Goal: Task Accomplishment & Management: Manage account settings

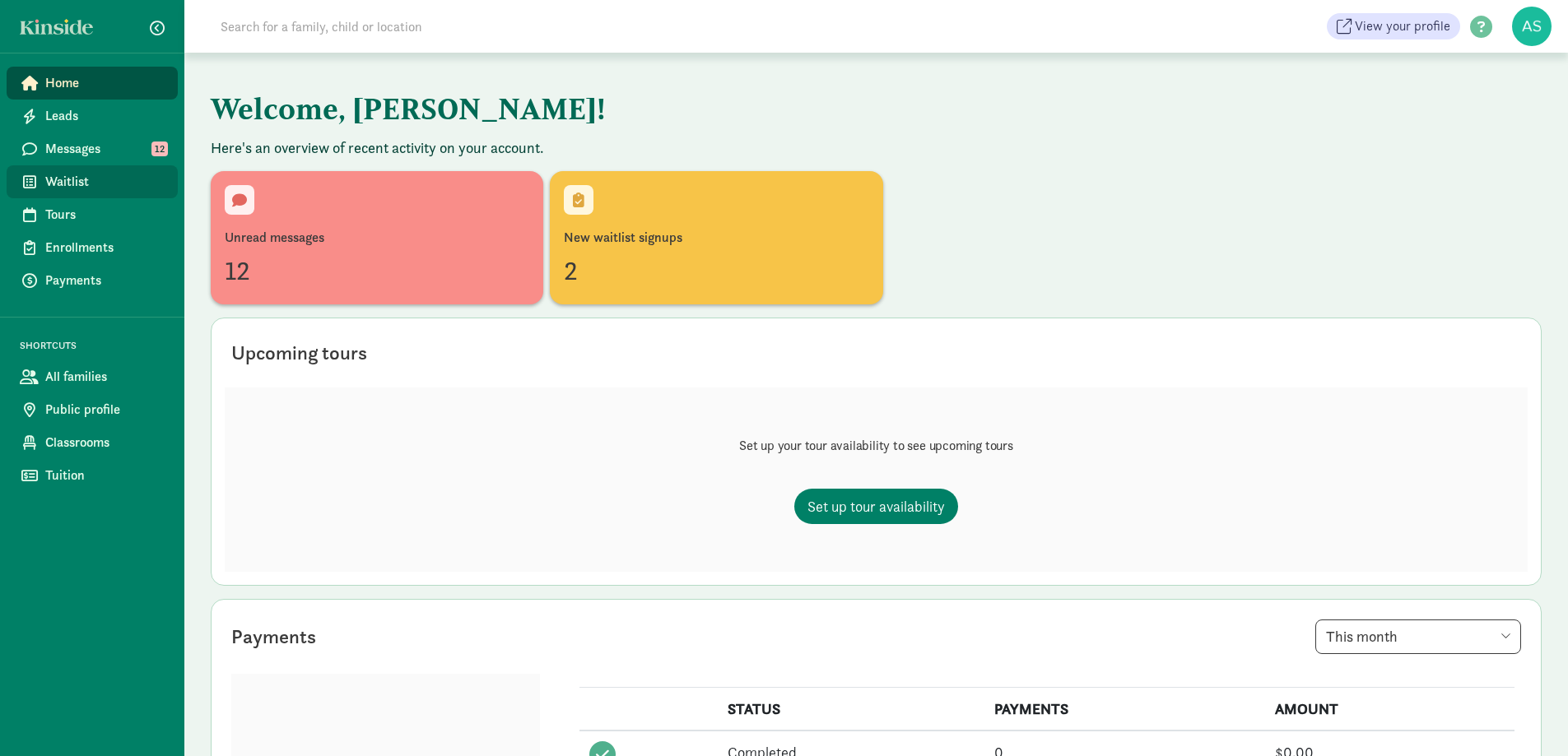
click at [85, 185] on span "Waitlist" at bounding box center [104, 182] width 119 height 20
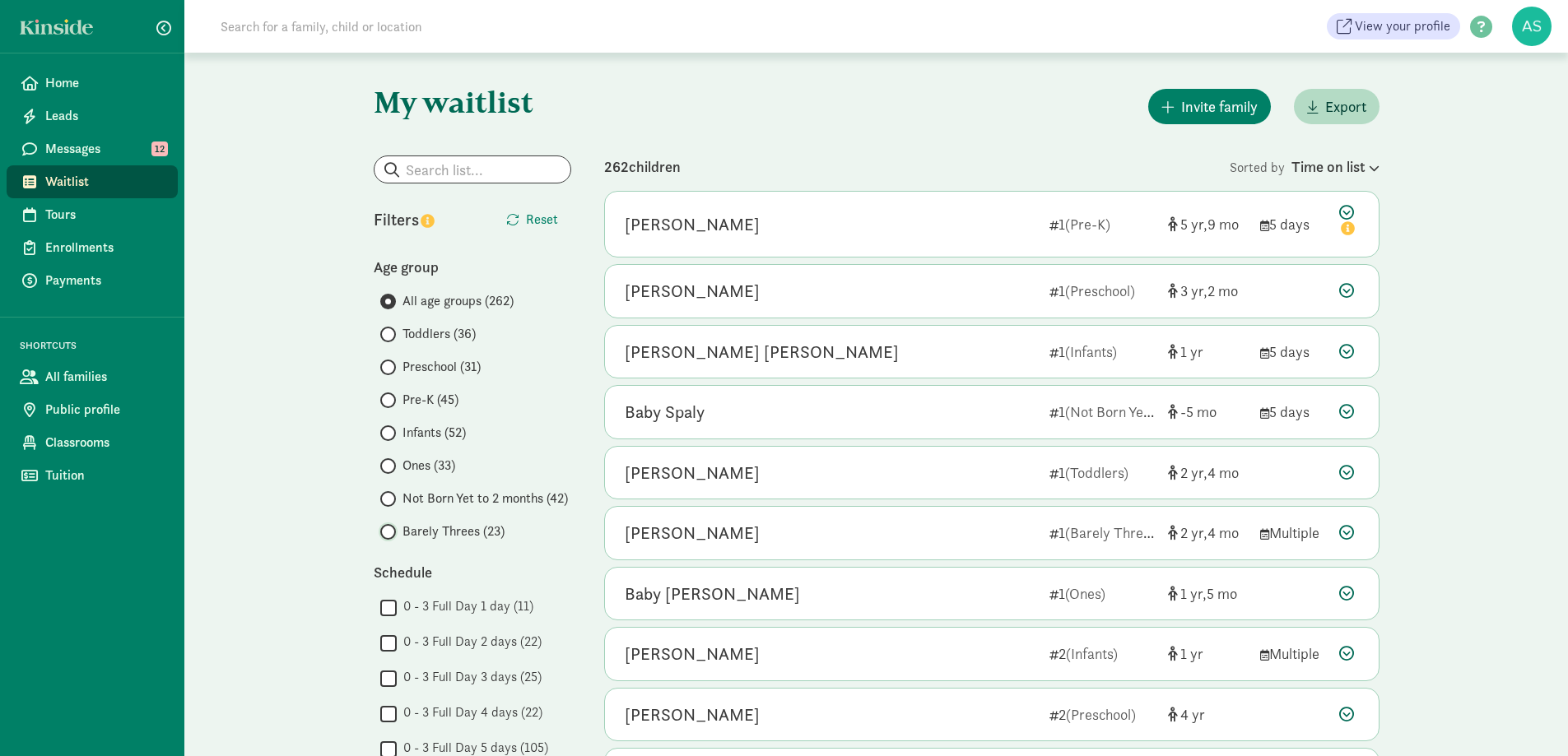
click at [388, 535] on input "Barely Threes (23)" at bounding box center [385, 531] width 10 height 10
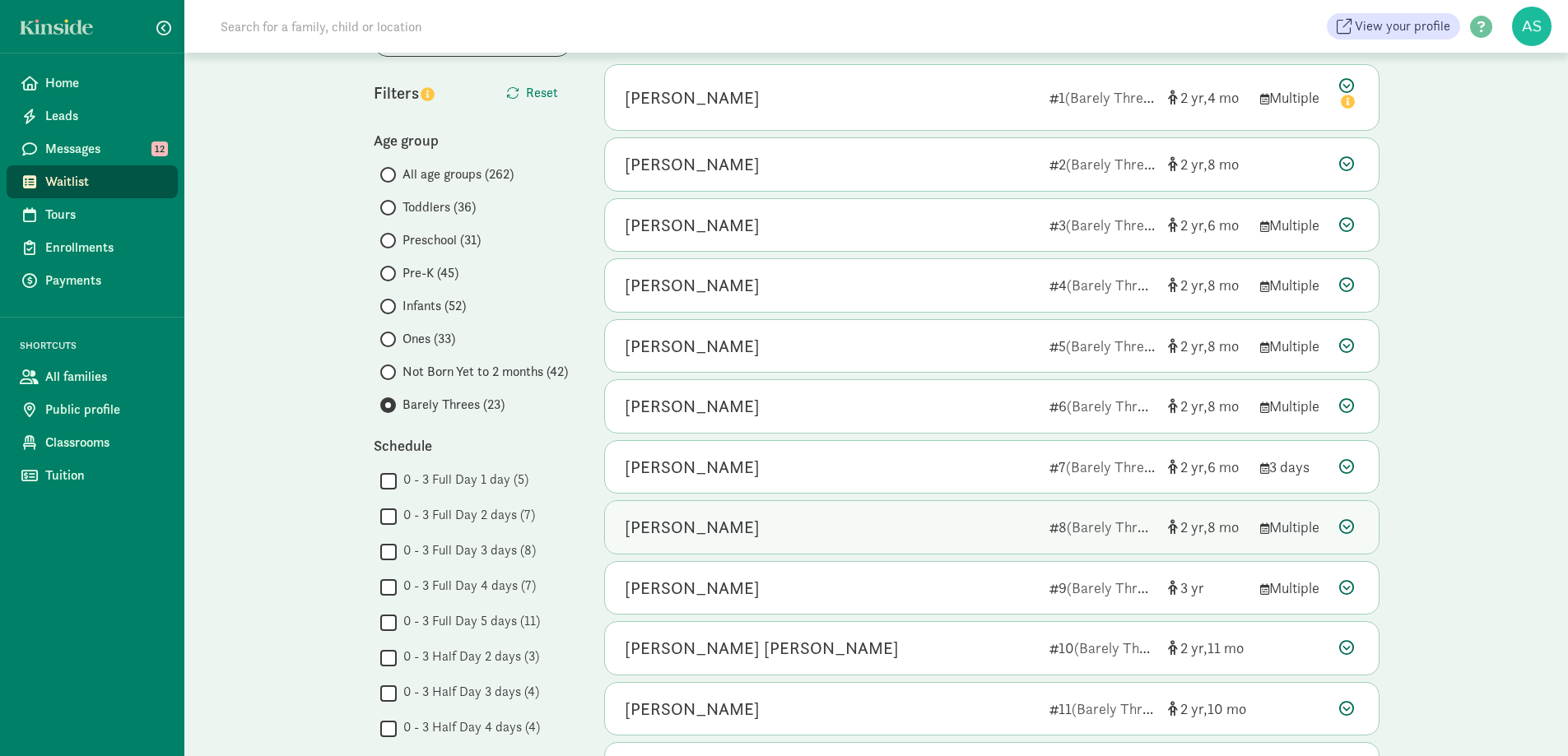
scroll to position [165, 0]
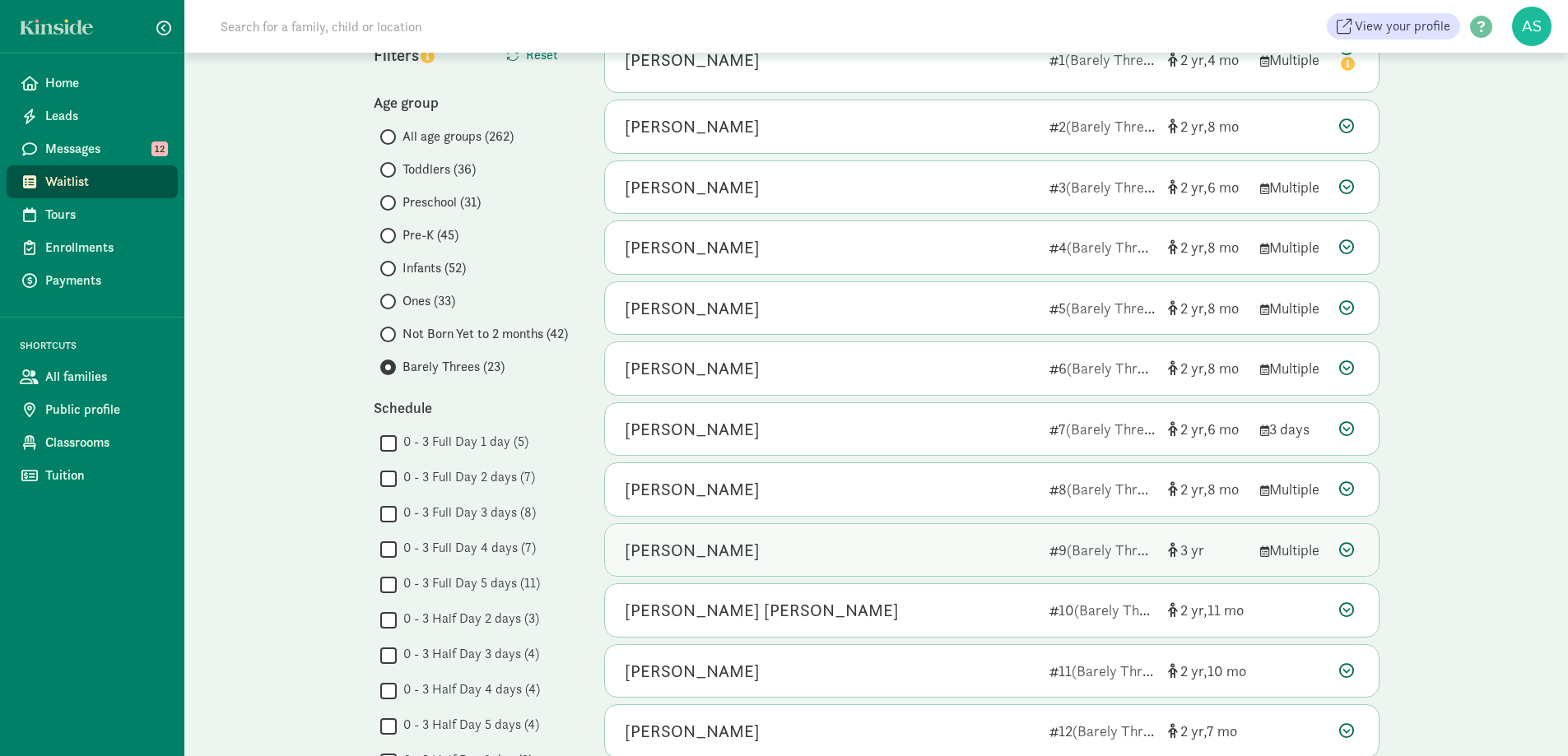
click at [752, 538] on div "[PERSON_NAME]" at bounding box center [830, 551] width 411 height 26
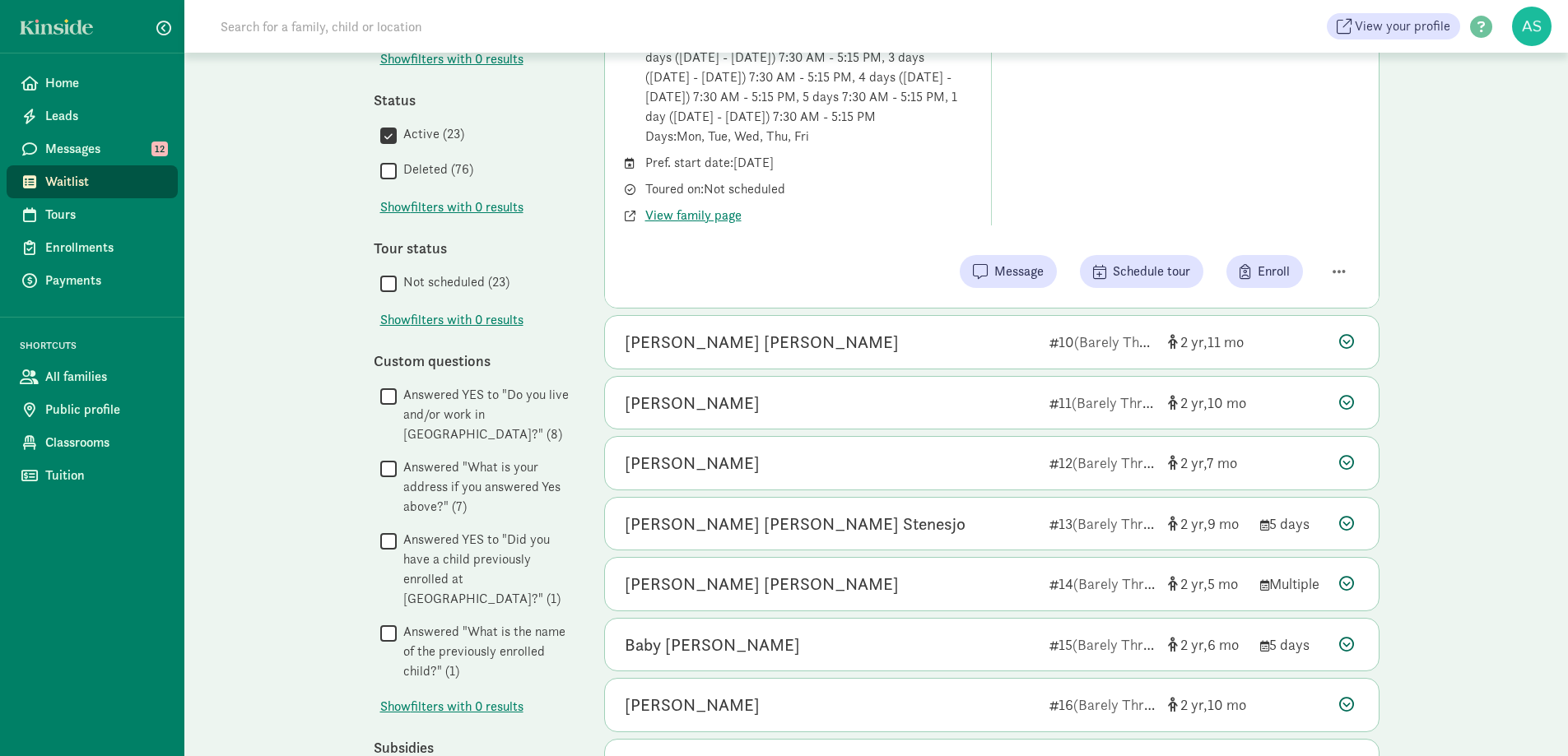
scroll to position [906, 0]
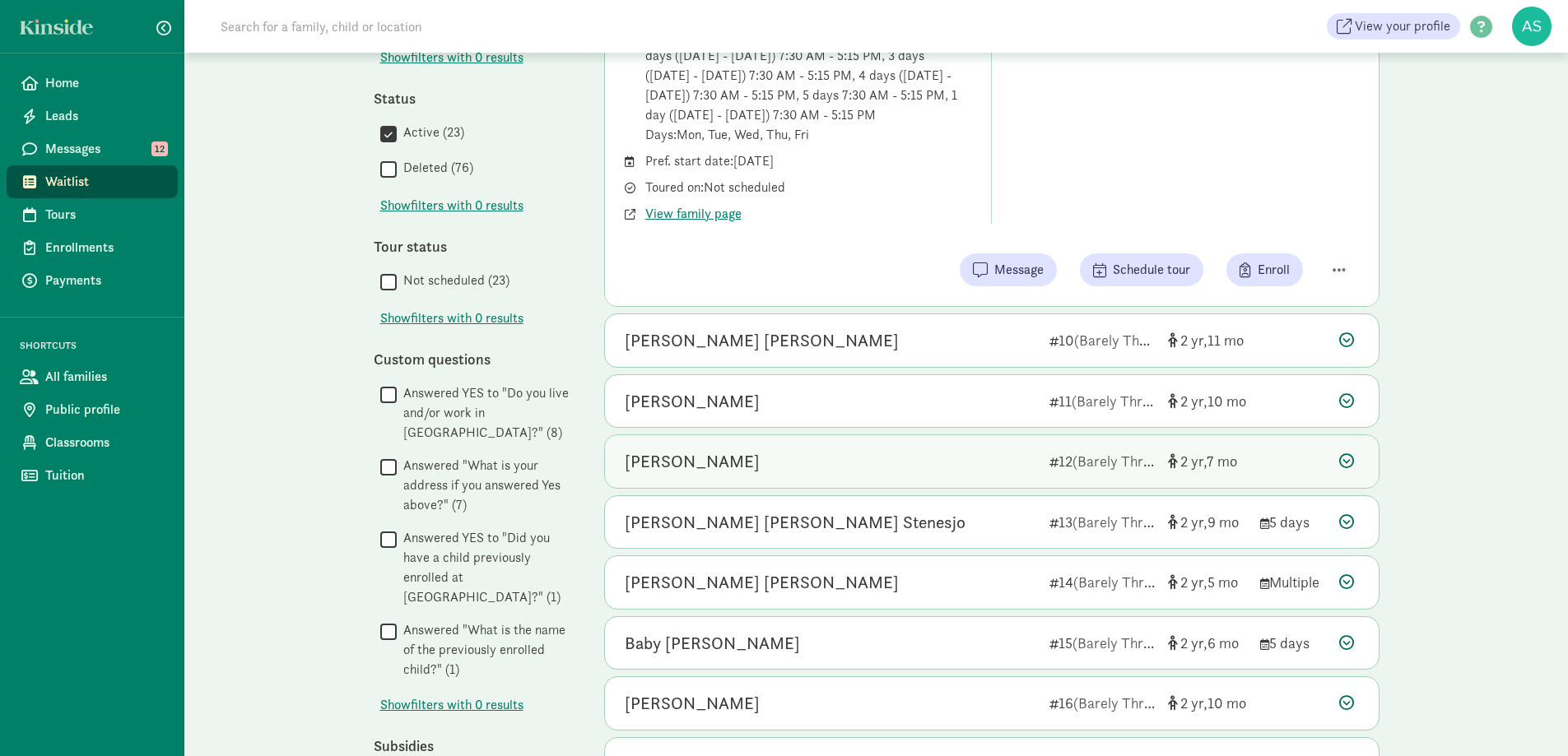
click at [694, 472] on div "Asher Wilson" at bounding box center [692, 462] width 135 height 26
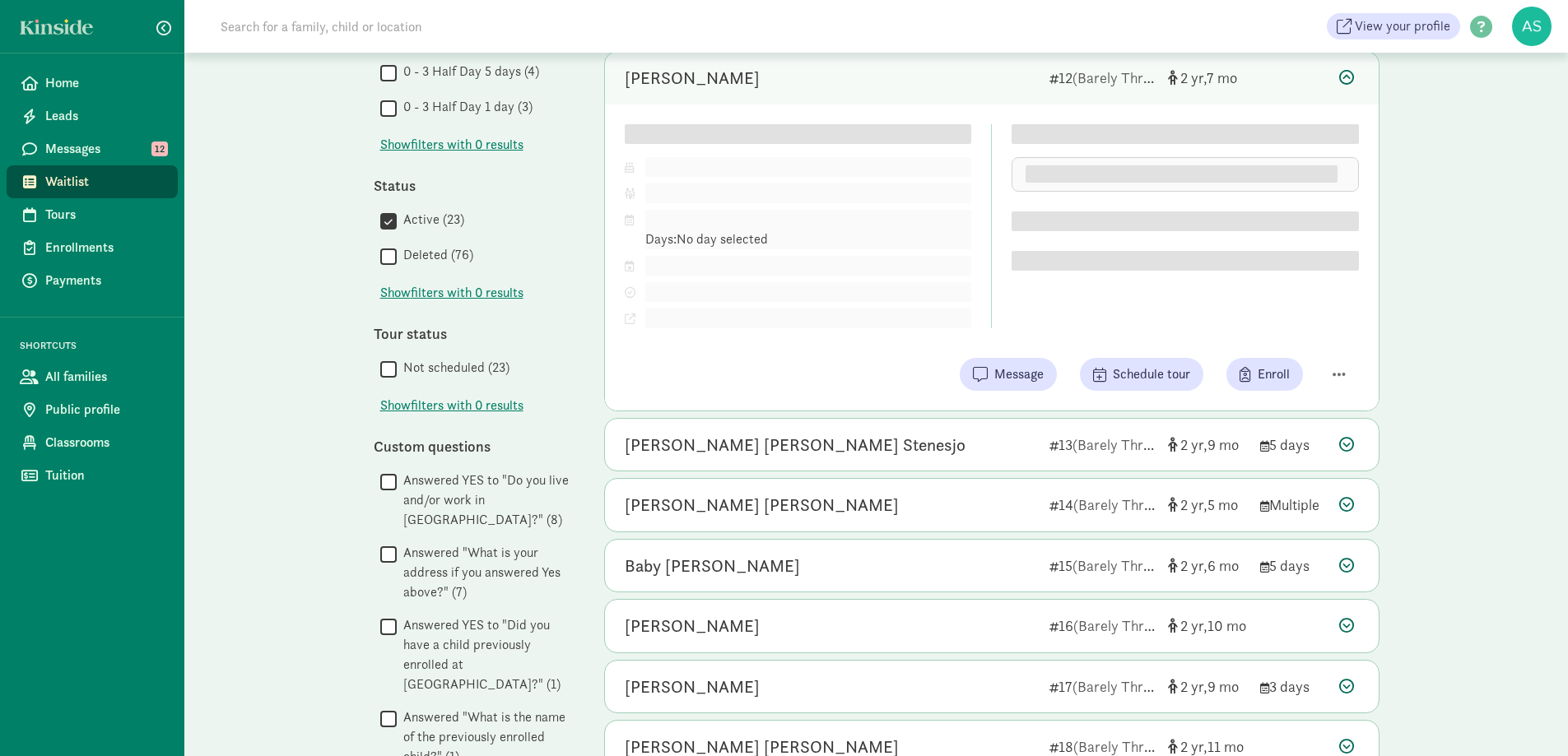
scroll to position [823, 0]
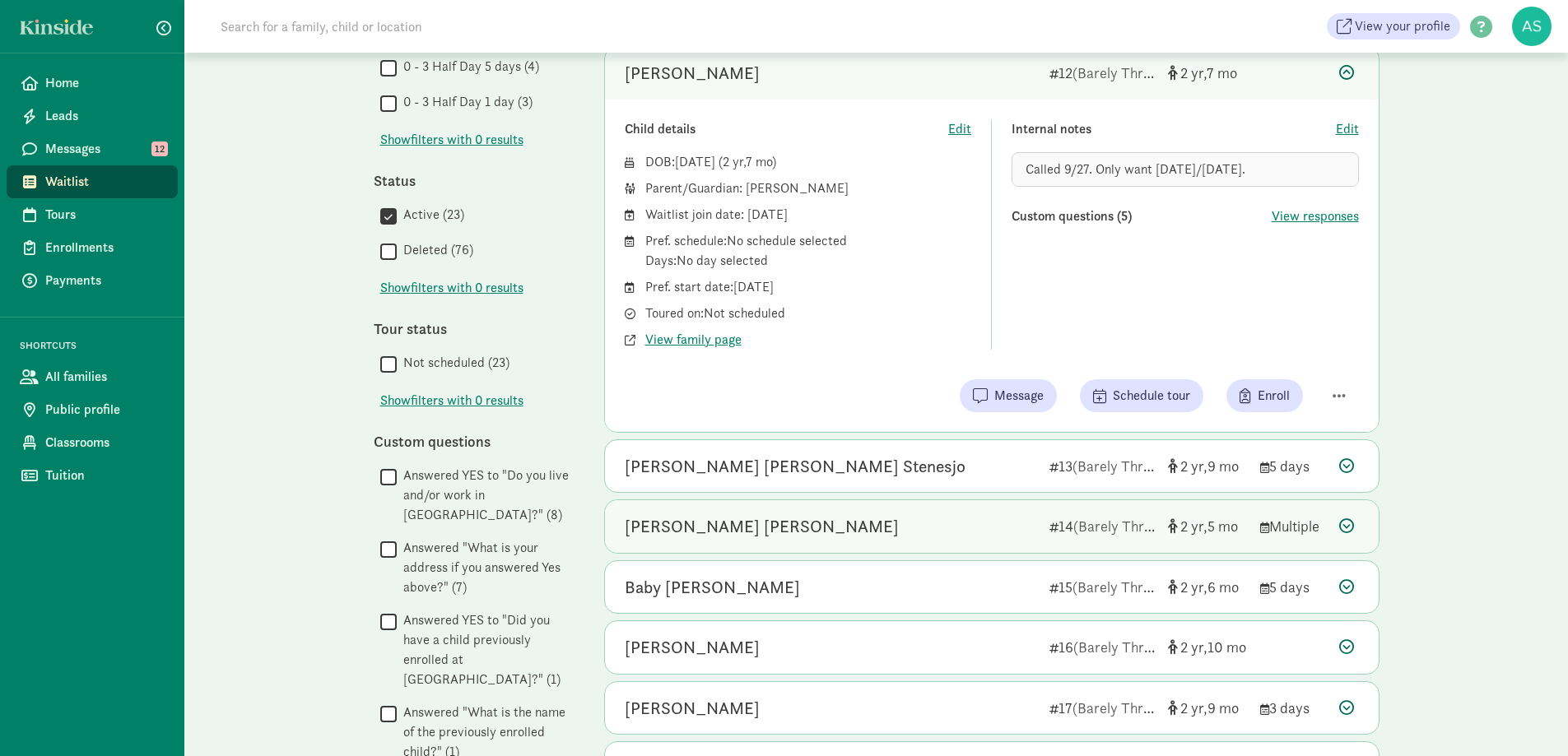
click at [753, 512] on div "Hadley Grace Lesch 14 (Barely Threes) 2 5 Multiple" at bounding box center [992, 526] width 774 height 52
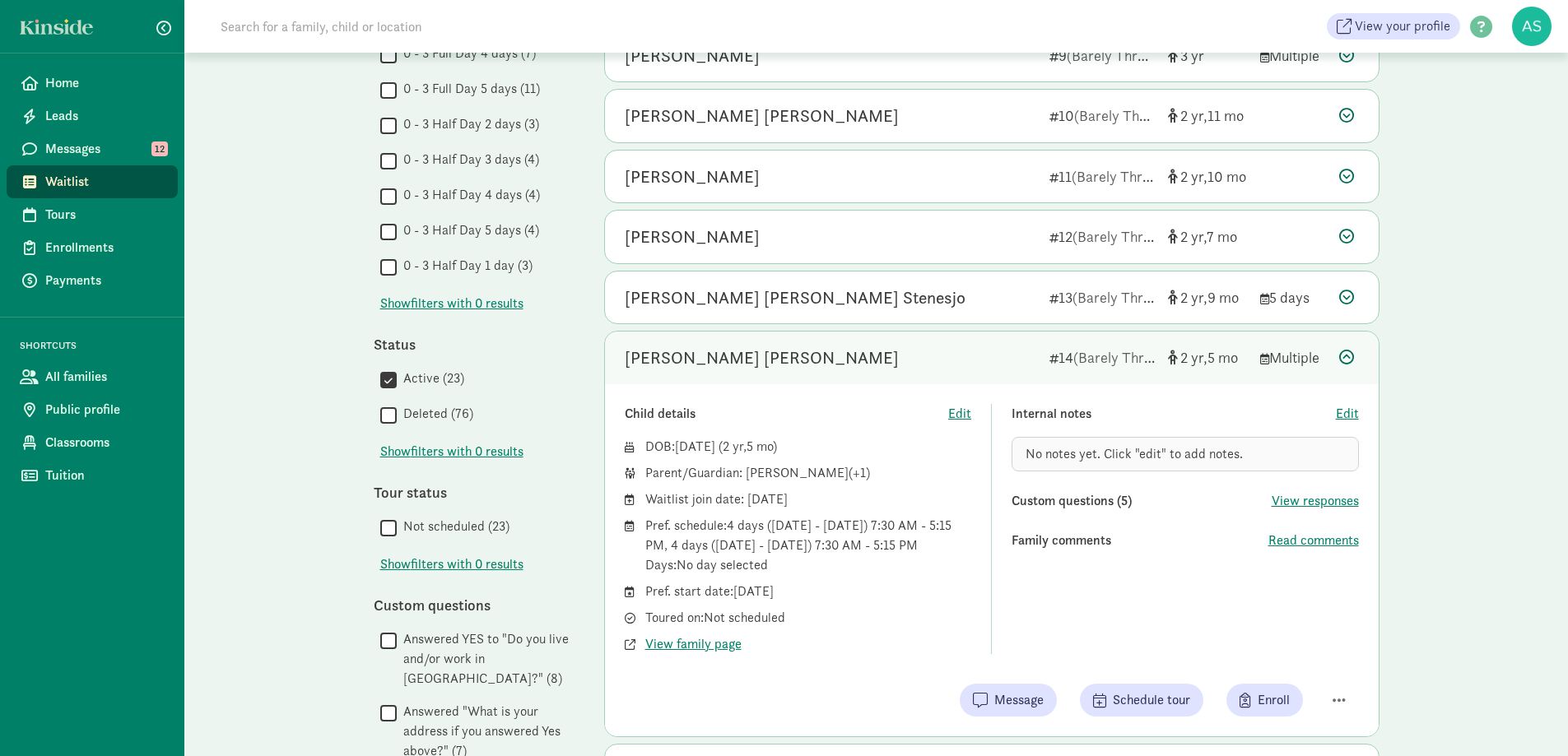
scroll to position [659, 0]
click at [715, 648] on span "View family page" at bounding box center [693, 645] width 96 height 20
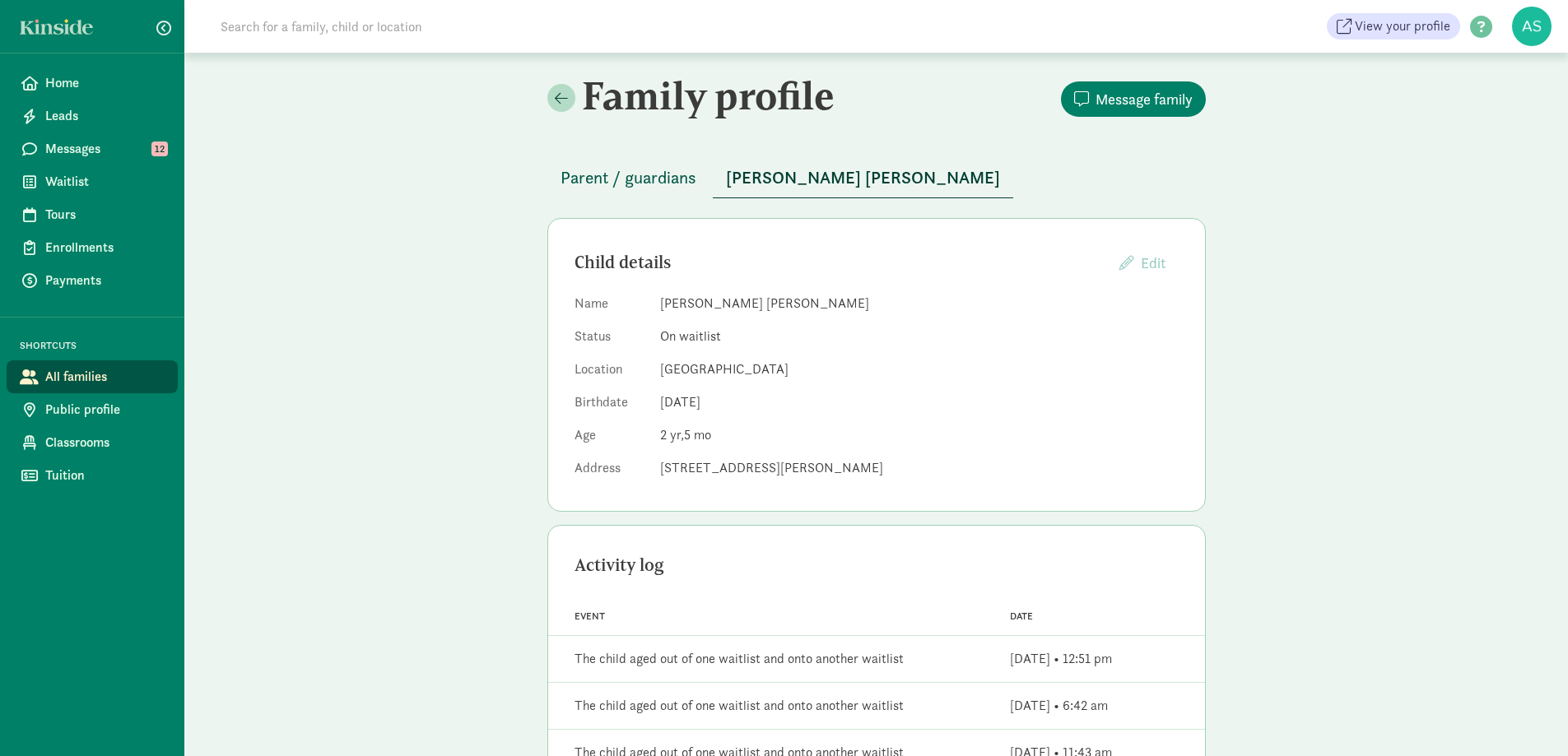
click at [658, 171] on span "Parent / guardians" at bounding box center [628, 178] width 136 height 26
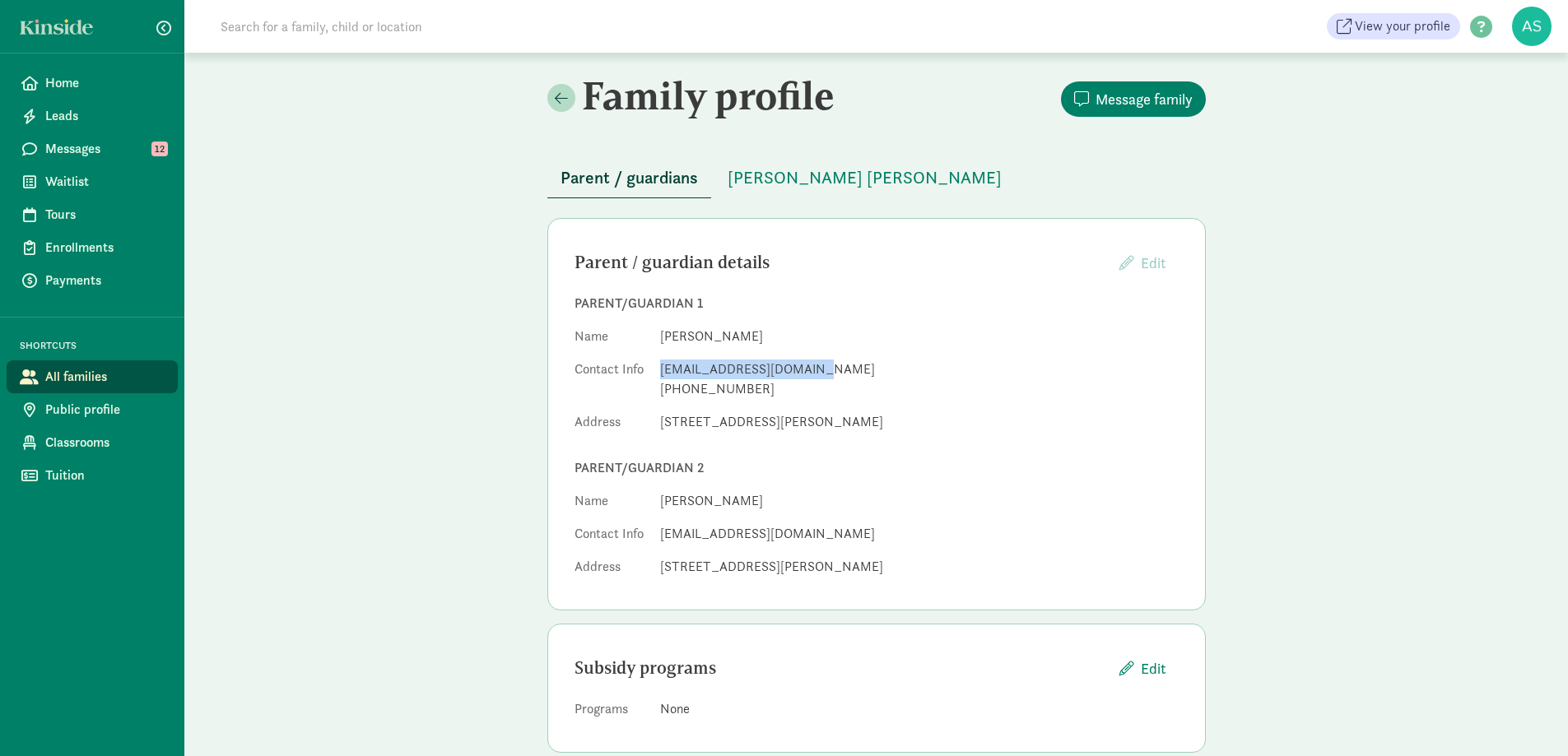
drag, startPoint x: 661, startPoint y: 364, endPoint x: 818, endPoint y: 370, distance: 157.1
click at [818, 370] on div "lindsaymlesch@gmail.com" at bounding box center [920, 369] width 519 height 20
copy div "lindsaymlesch@gmail.com"
click at [105, 180] on span "Waitlist" at bounding box center [104, 182] width 119 height 20
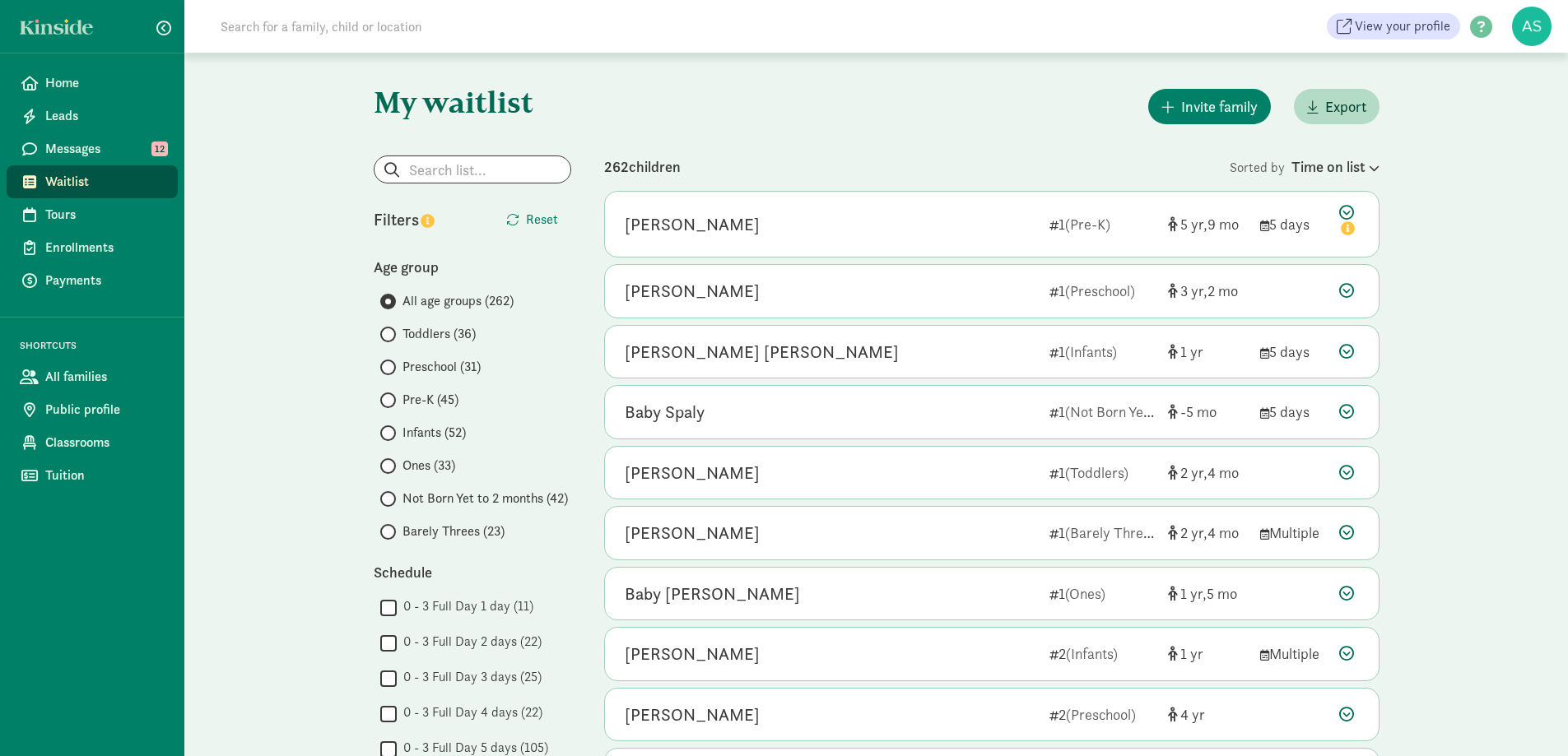
click at [435, 422] on div "All age groups (262) Toddlers (36) Preschool (31) Pre-K (45) Infants (52) Ones …" at bounding box center [472, 416] width 198 height 250
click at [439, 431] on span "Infants (52)" at bounding box center [435, 433] width 64 height 20
click at [391, 431] on input "Infants (52)" at bounding box center [385, 433] width 10 height 10
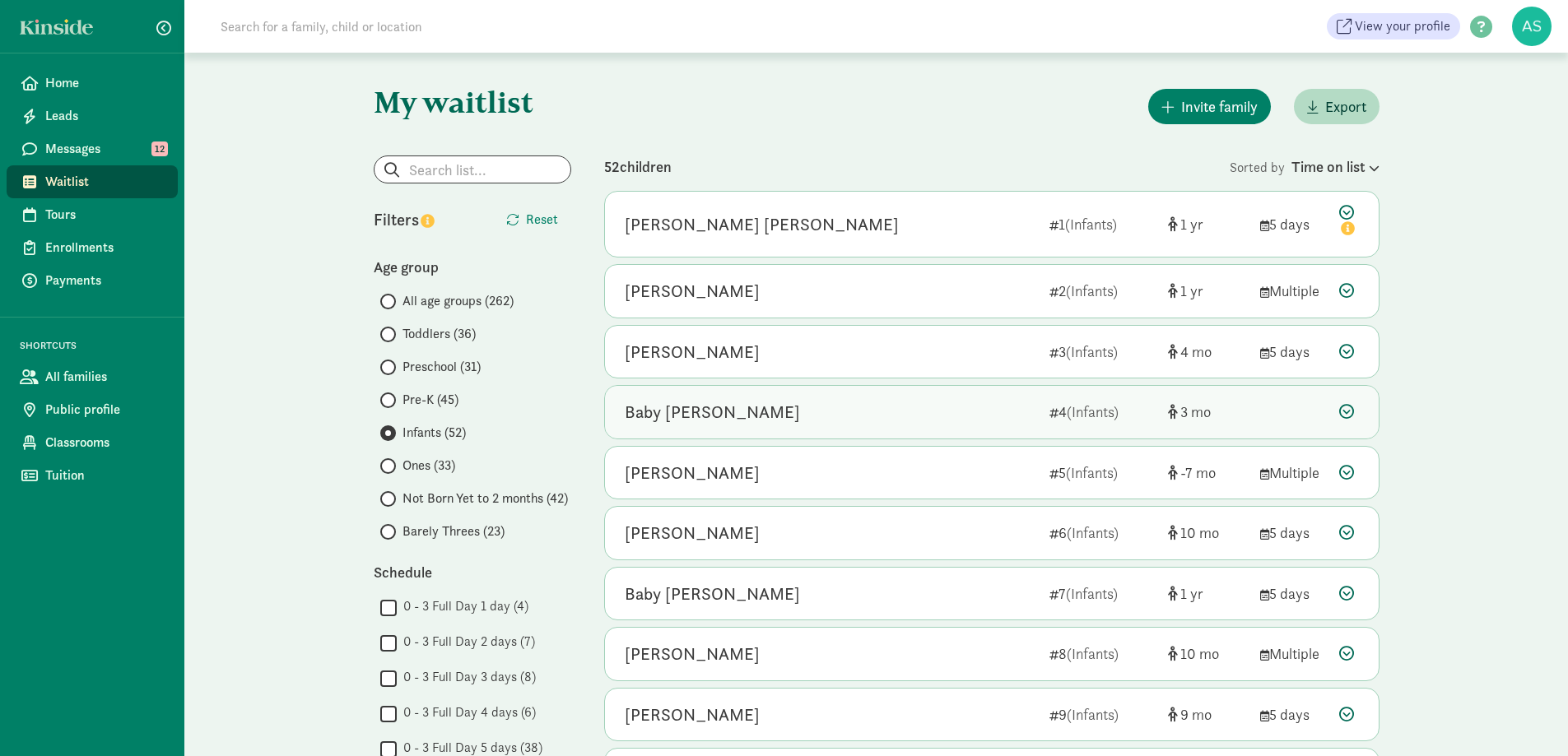
click at [667, 416] on div "Baby Lutz" at bounding box center [712, 412] width 175 height 26
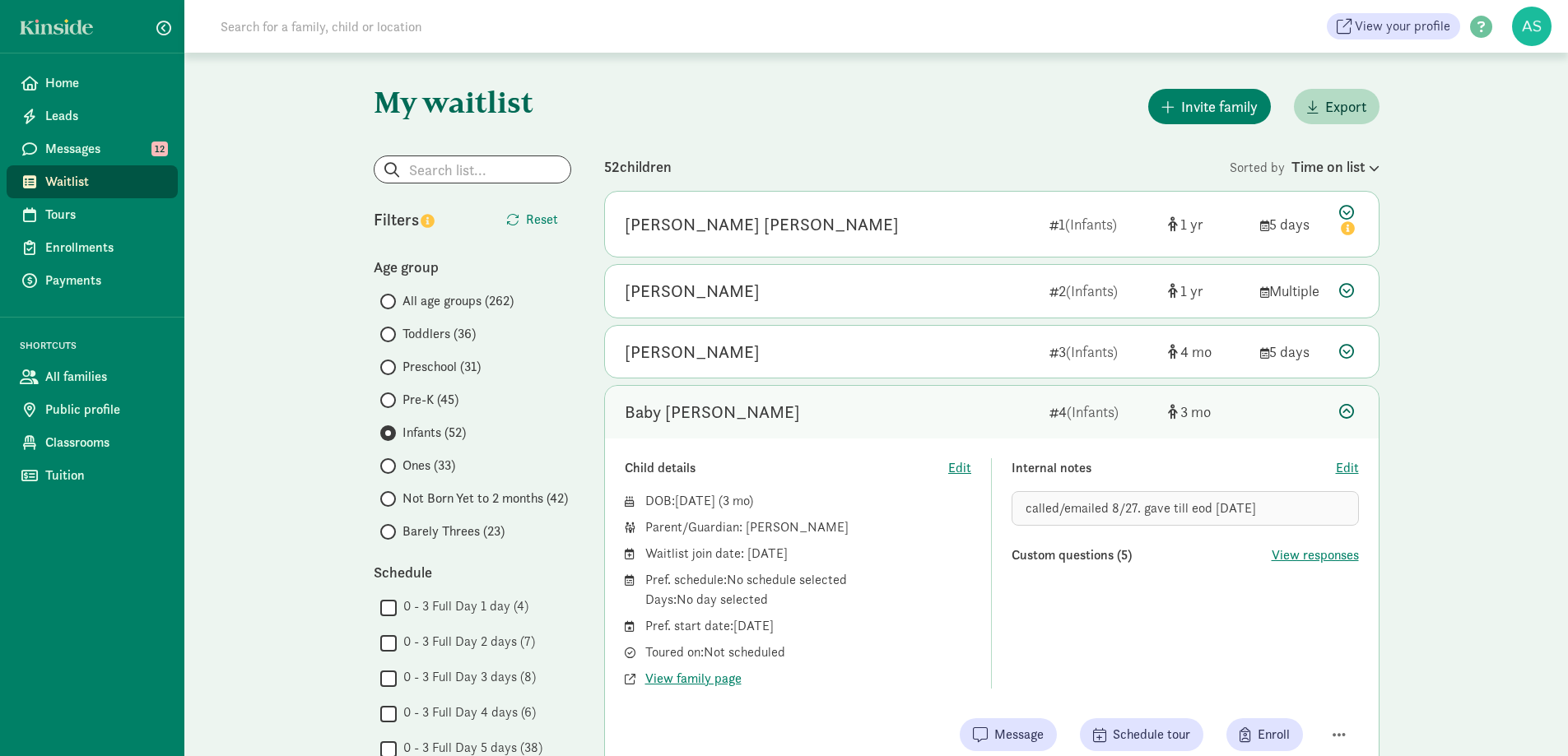
click at [1265, 512] on div "called/emailed 8/27. gave till eod 8/28/25" at bounding box center [1185, 509] width 348 height 35
click at [1351, 465] on span "Edit" at bounding box center [1347, 467] width 23 height 20
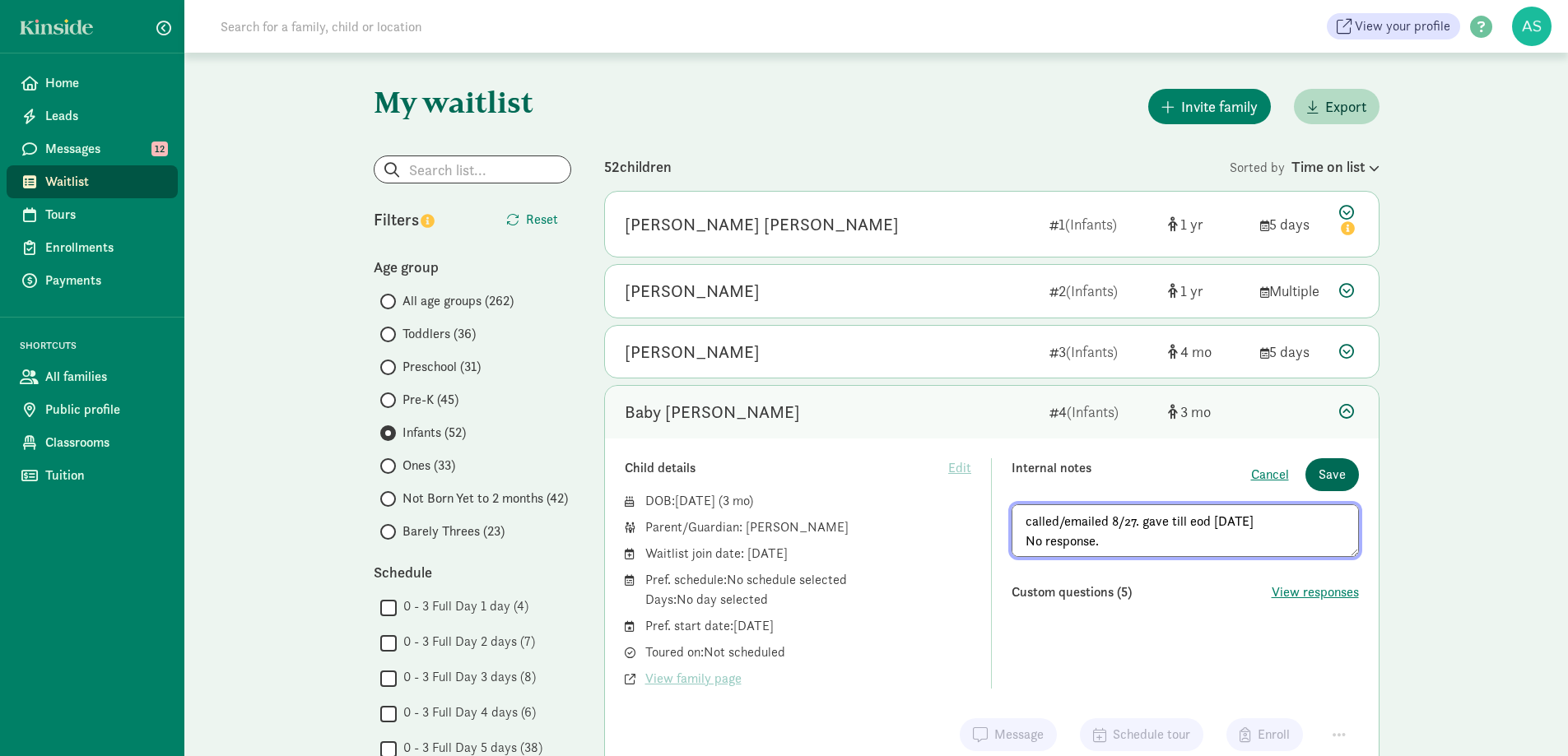
type textarea "called/emailed 8/27. gave till eod 8/28/25 No response."
click at [1323, 471] on span "Save" at bounding box center [1332, 474] width 27 height 20
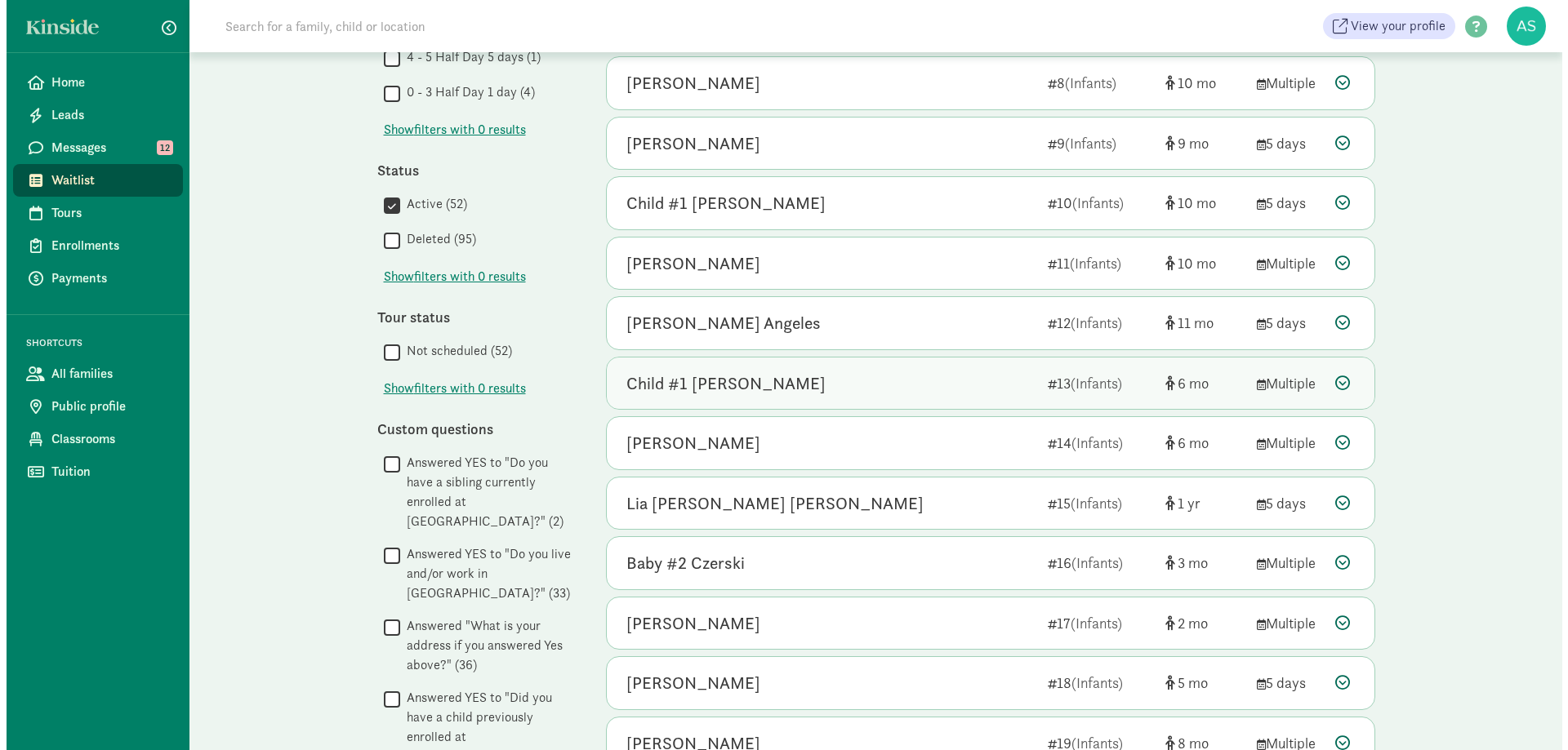
scroll to position [899, 0]
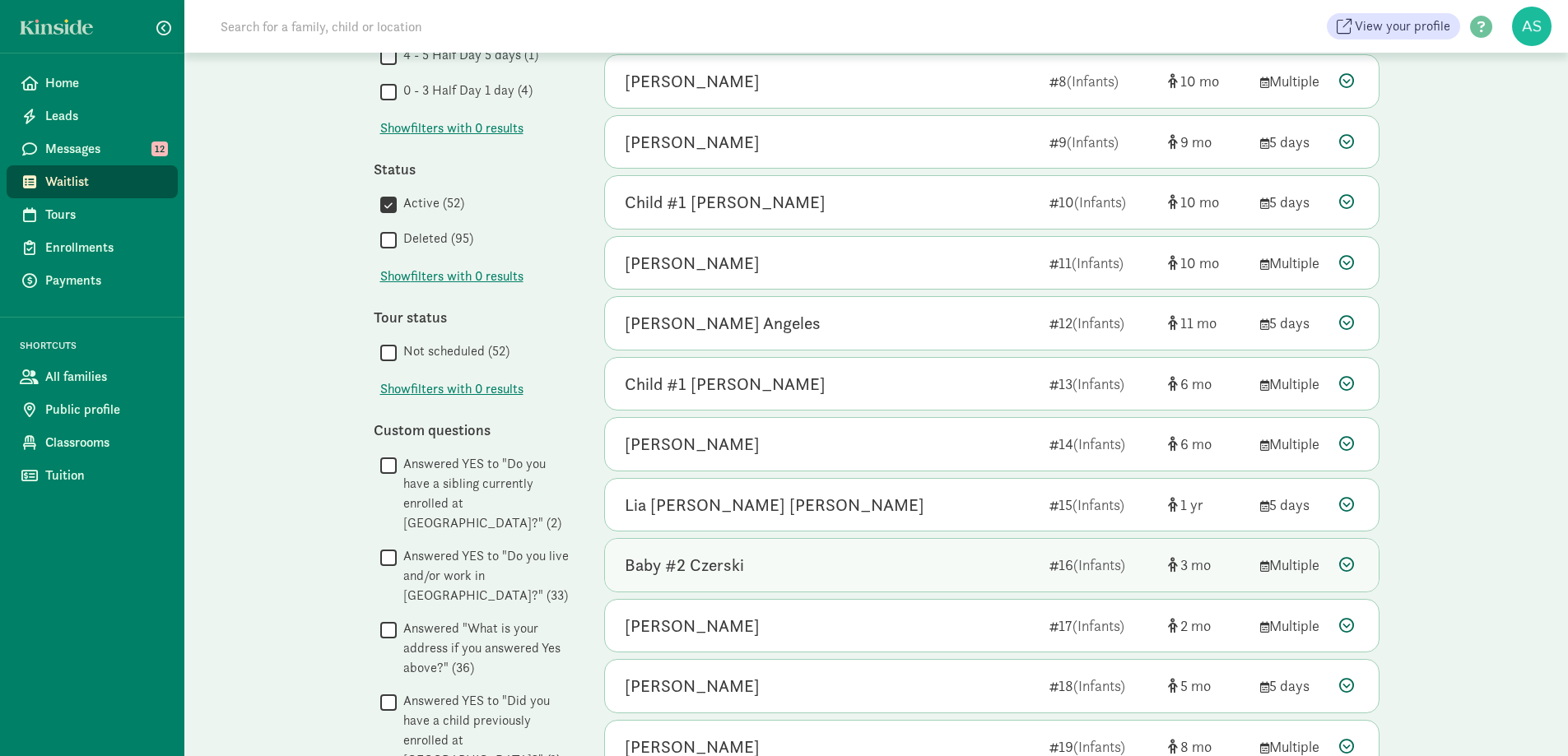
click at [718, 561] on div "Baby #2 Czerski" at bounding box center [684, 566] width 119 height 26
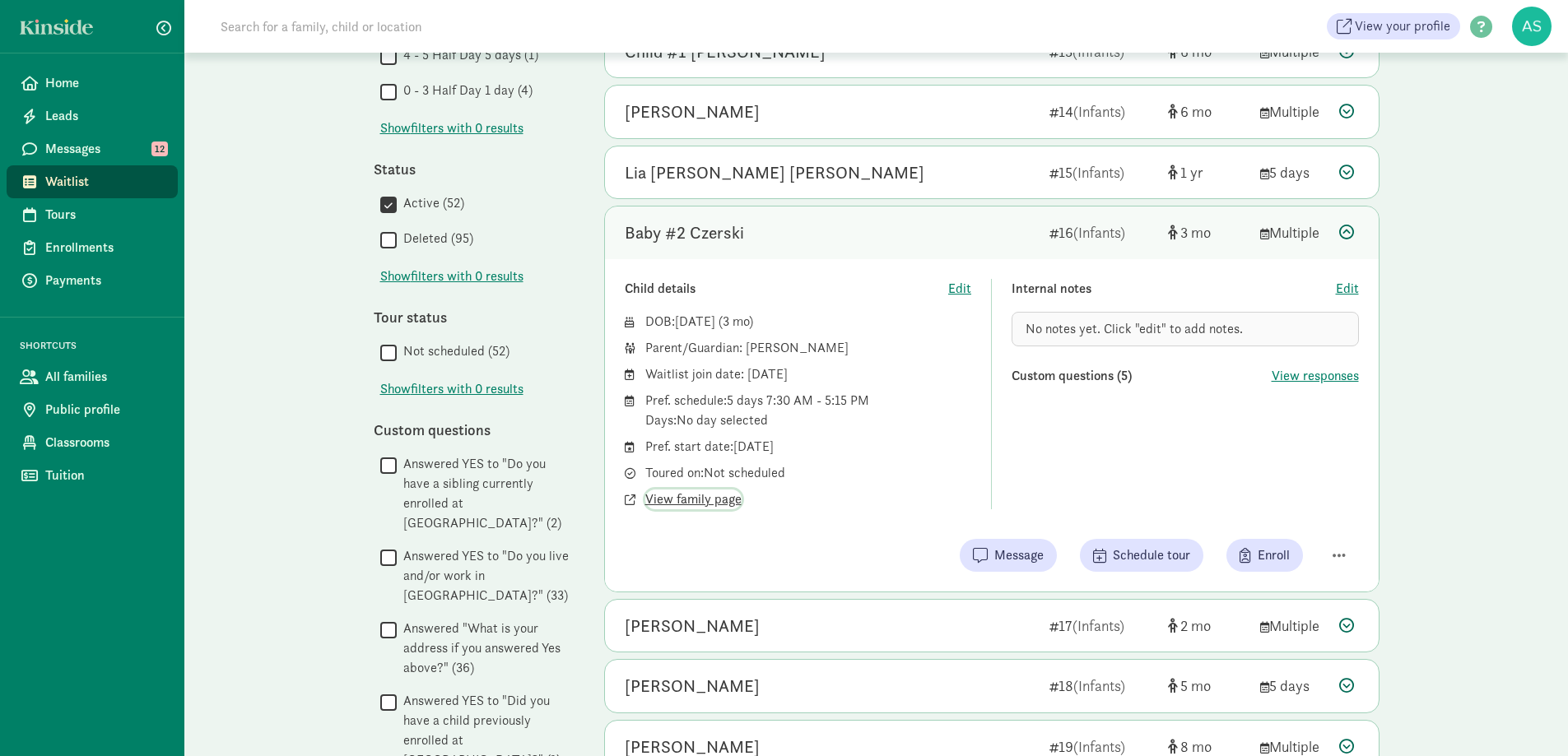
click at [724, 498] on span "View family page" at bounding box center [693, 499] width 96 height 20
click at [965, 286] on span "Edit" at bounding box center [959, 289] width 23 height 20
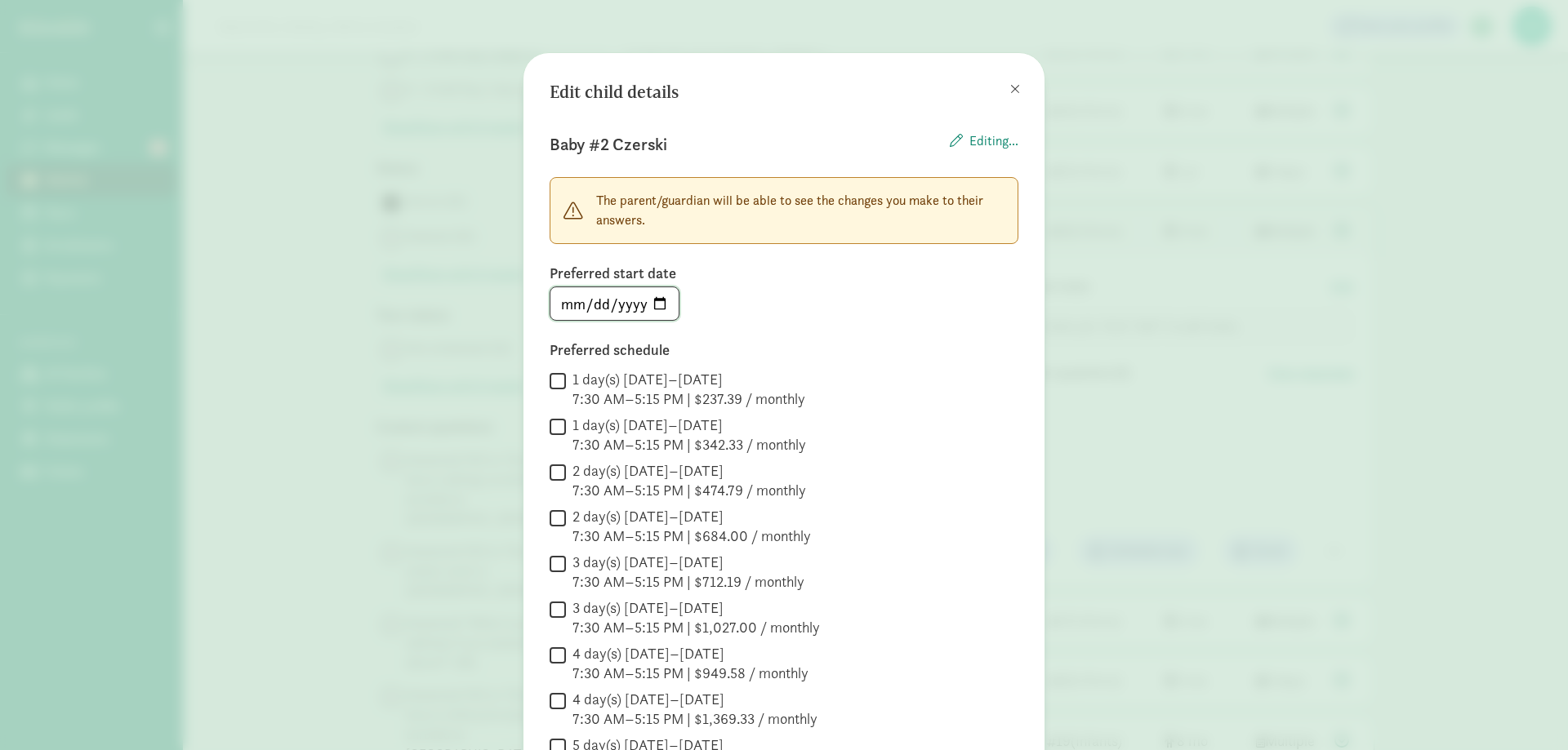
click at [656, 306] on input "2025-09-30" at bounding box center [614, 303] width 128 height 33
click at [893, 336] on div "Edit child details Baby #2 Czerski Editing... The parent/guardian will be able …" at bounding box center [784, 477] width 468 height 796
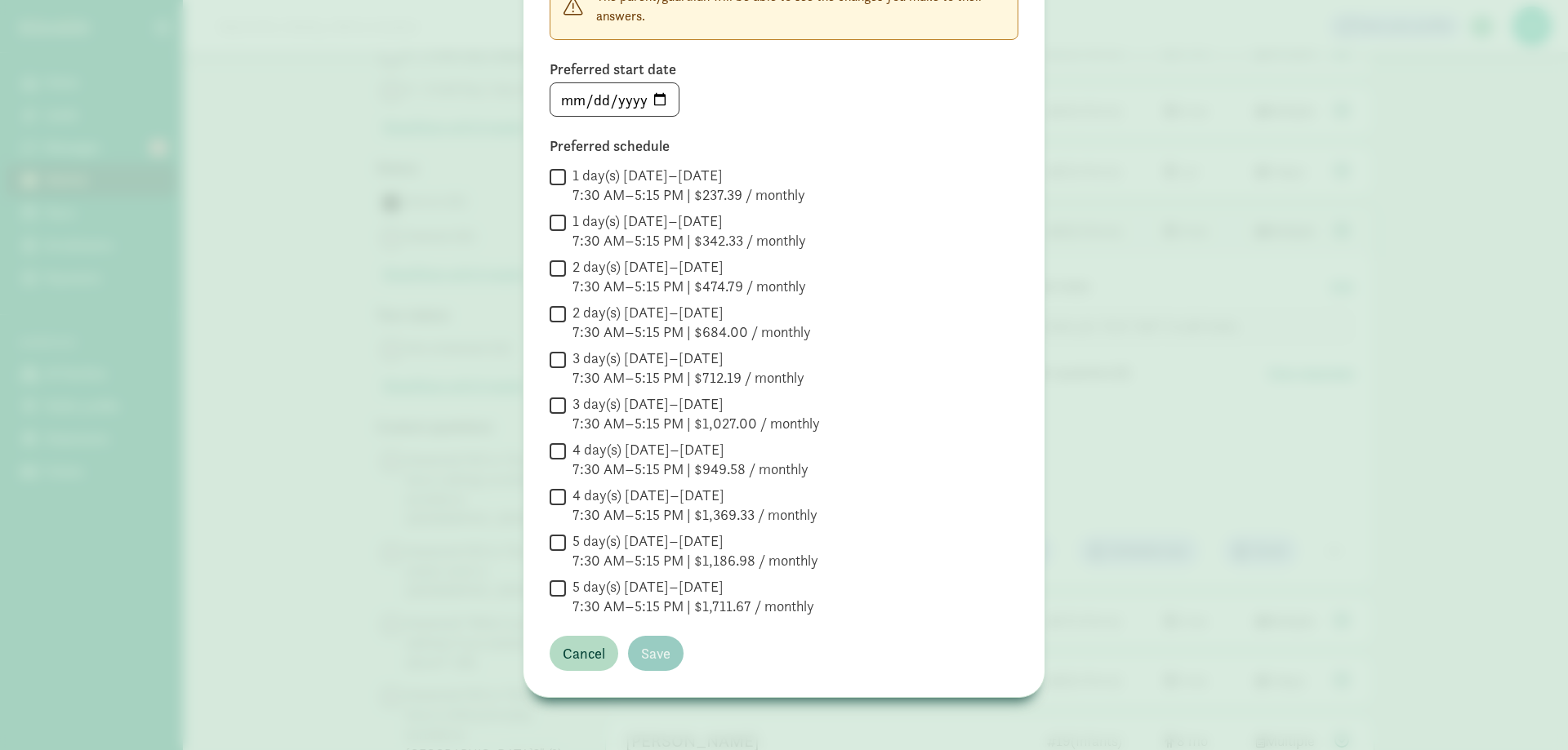
scroll to position [123, 0]
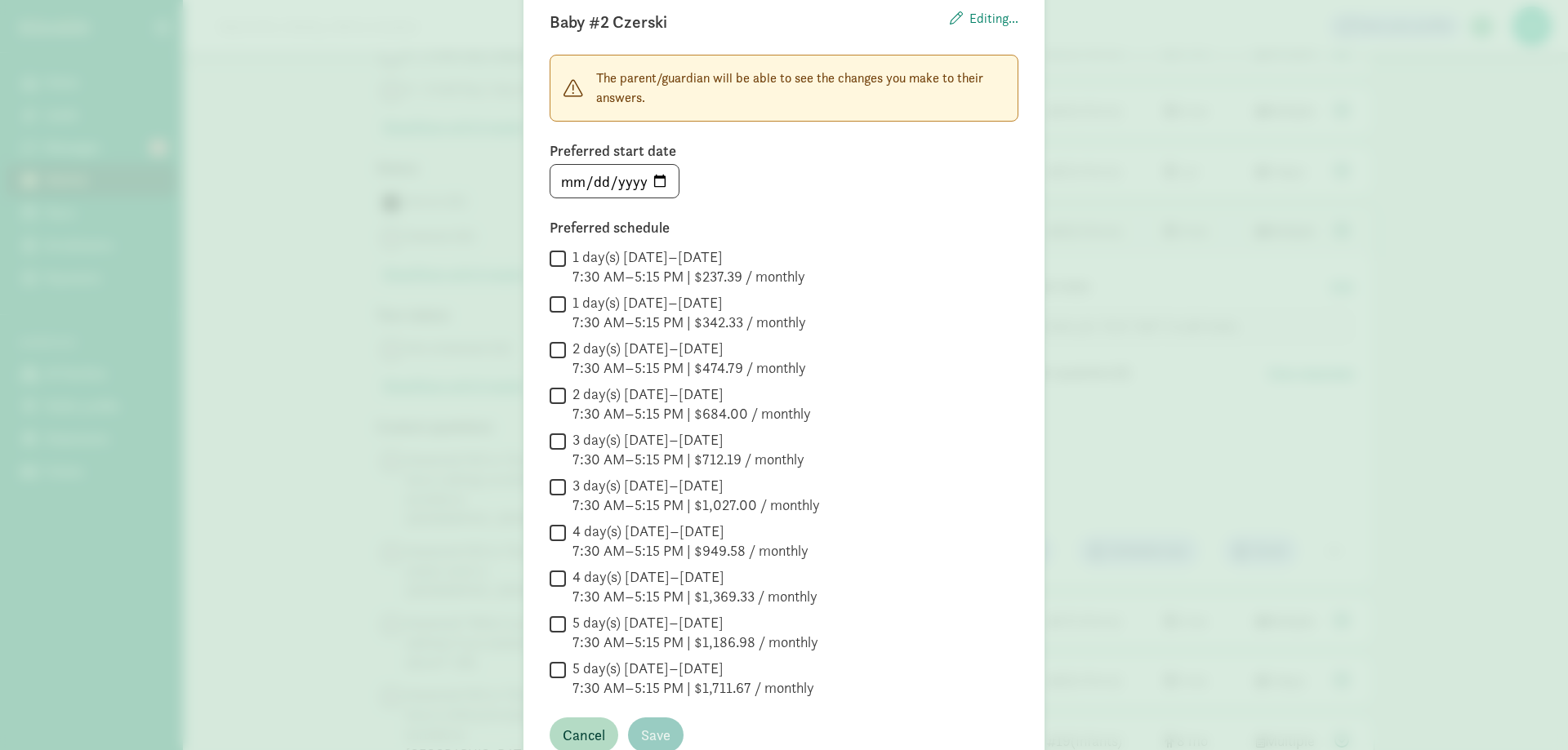
click at [770, 191] on div "2026-09-28" at bounding box center [784, 181] width 468 height 34
click at [656, 183] on input "2026-09-28" at bounding box center [614, 180] width 128 height 33
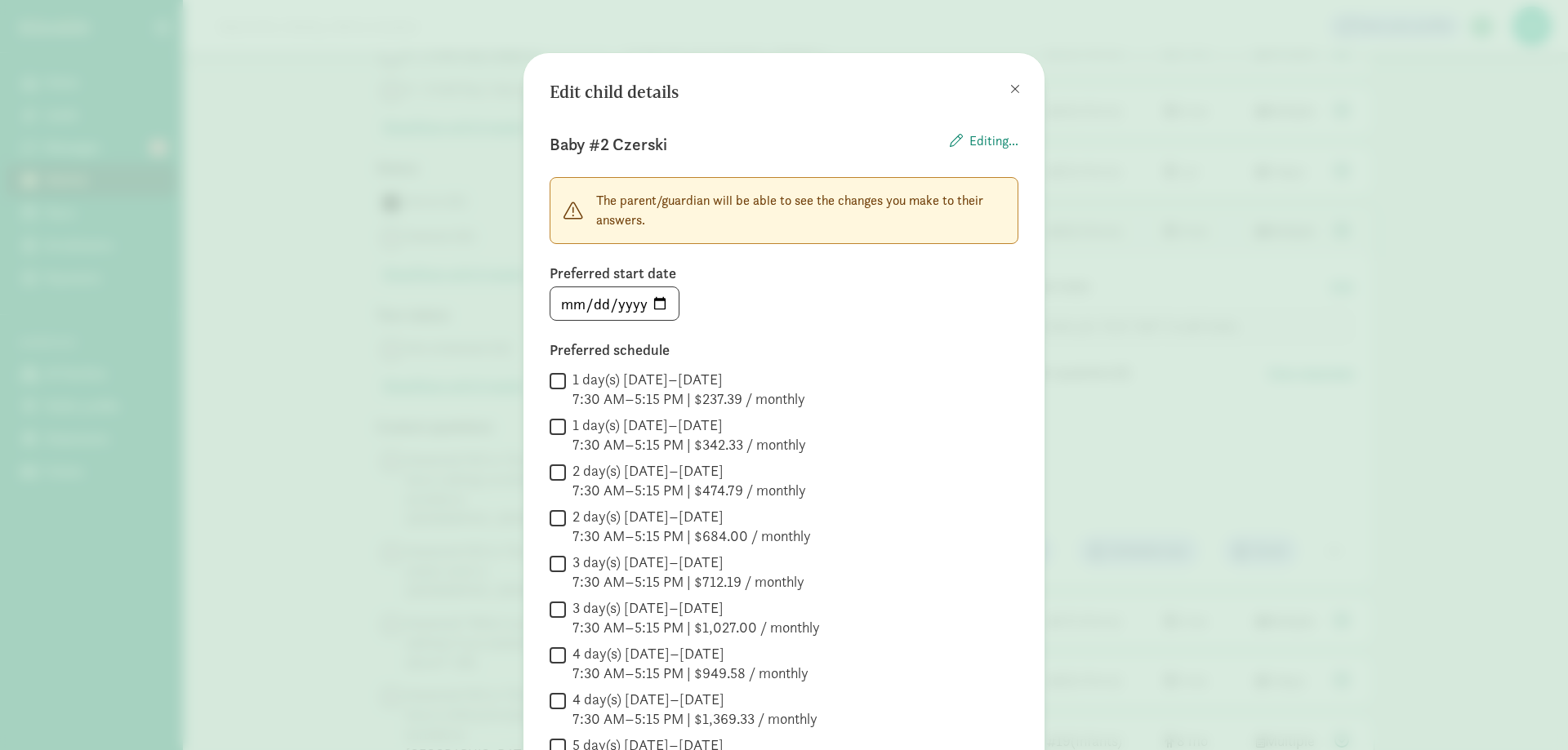
type input "2026-08-28"
click at [811, 343] on label "Preferred schedule" at bounding box center [784, 349] width 468 height 20
click at [1010, 91] on span at bounding box center [1015, 89] width 10 height 13
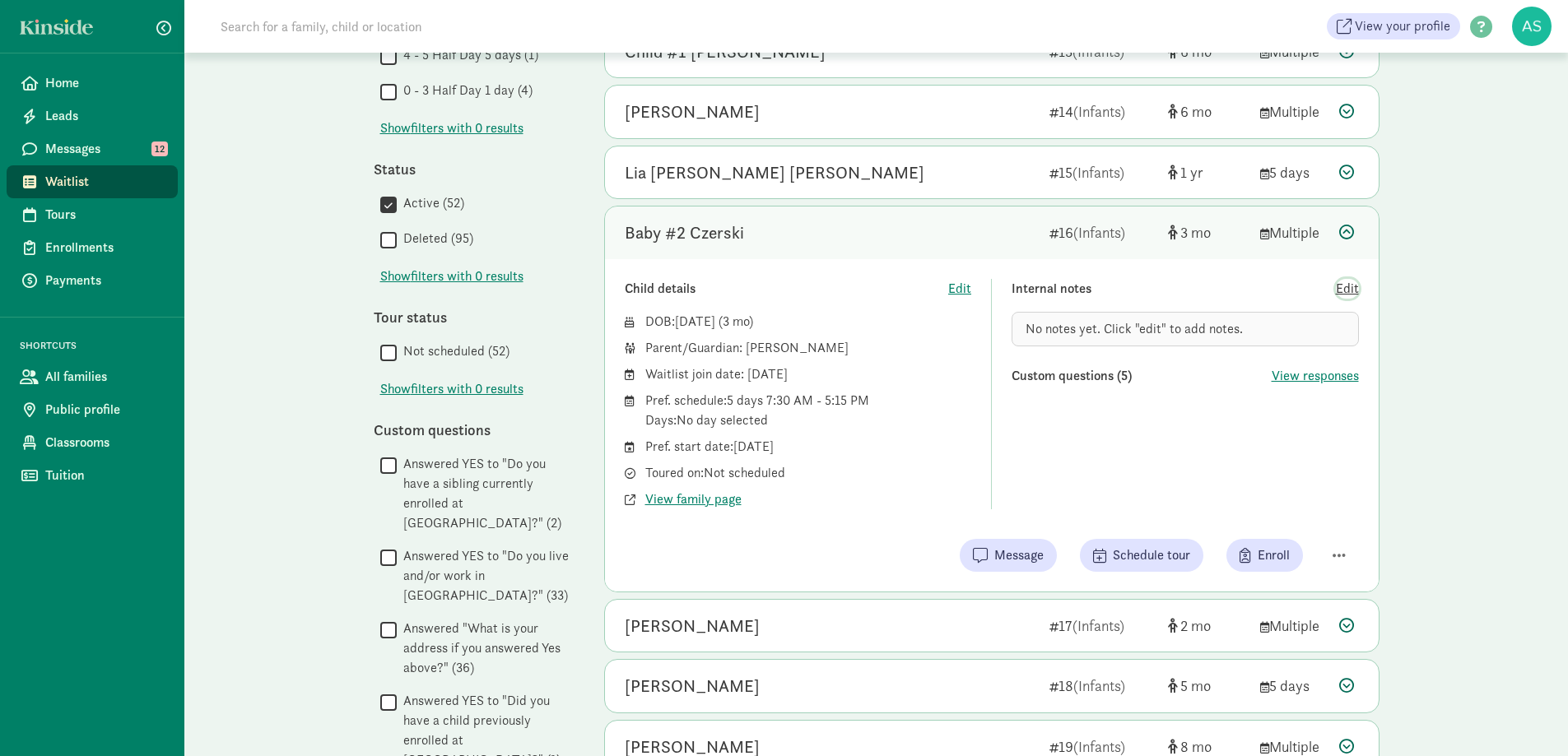
click at [1343, 283] on span "Edit" at bounding box center [1347, 289] width 23 height 20
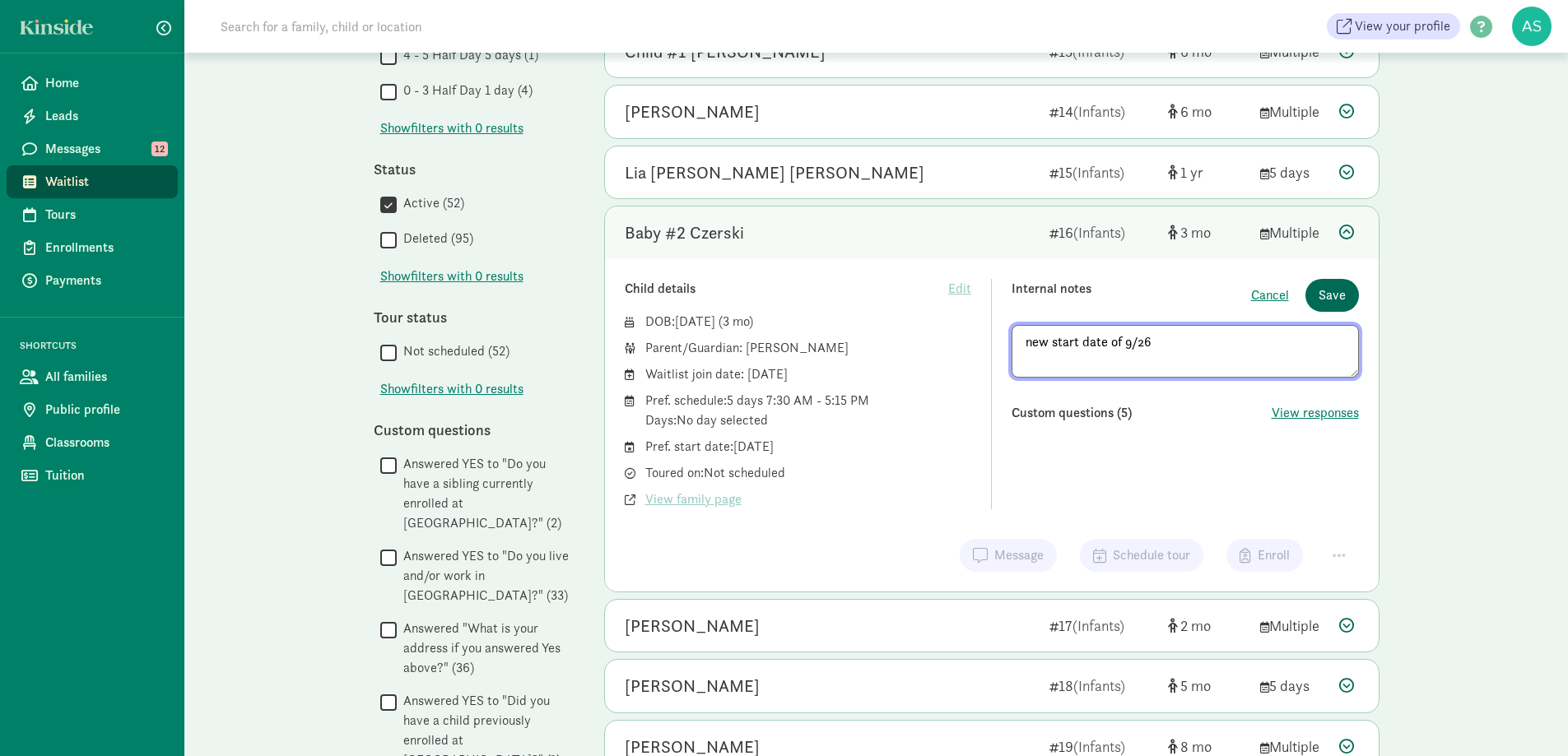
type textarea "new start date of 9/26"
click at [1337, 295] on span "Save" at bounding box center [1332, 295] width 27 height 20
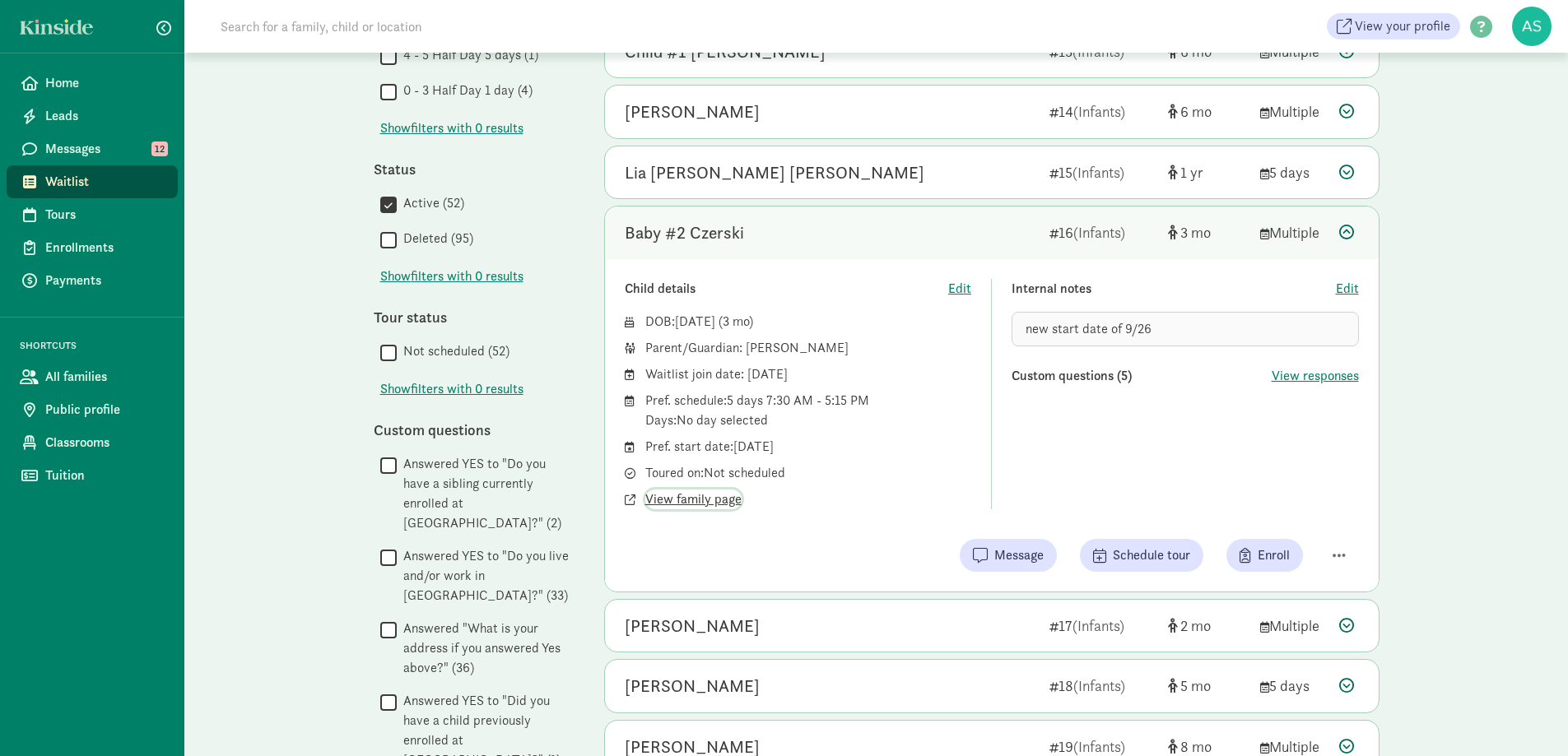
click at [703, 502] on span "View family page" at bounding box center [693, 499] width 96 height 20
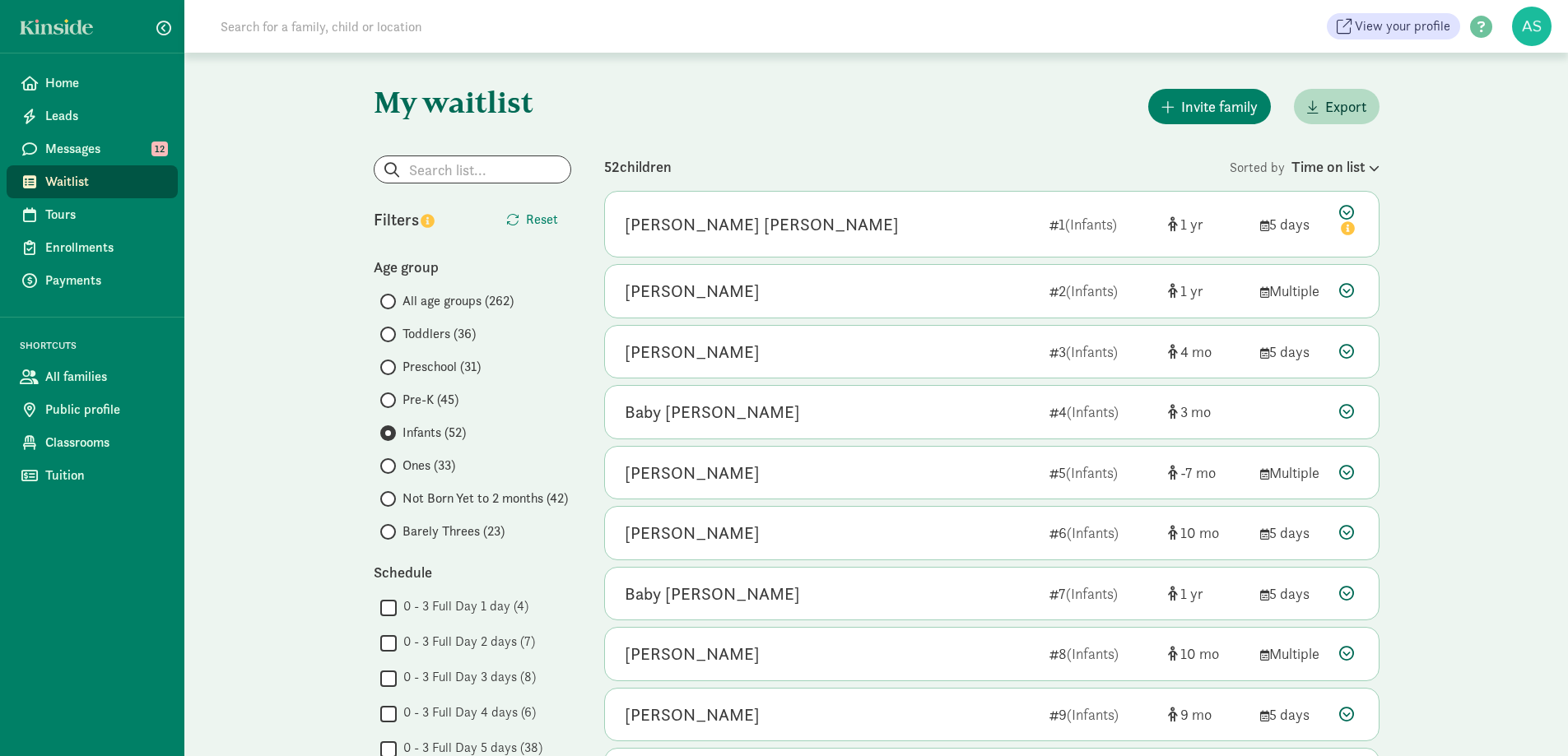
click at [418, 399] on span "Pre-K (45)" at bounding box center [431, 399] width 56 height 20
click at [391, 399] on input "Pre-K (45)" at bounding box center [385, 400] width 10 height 10
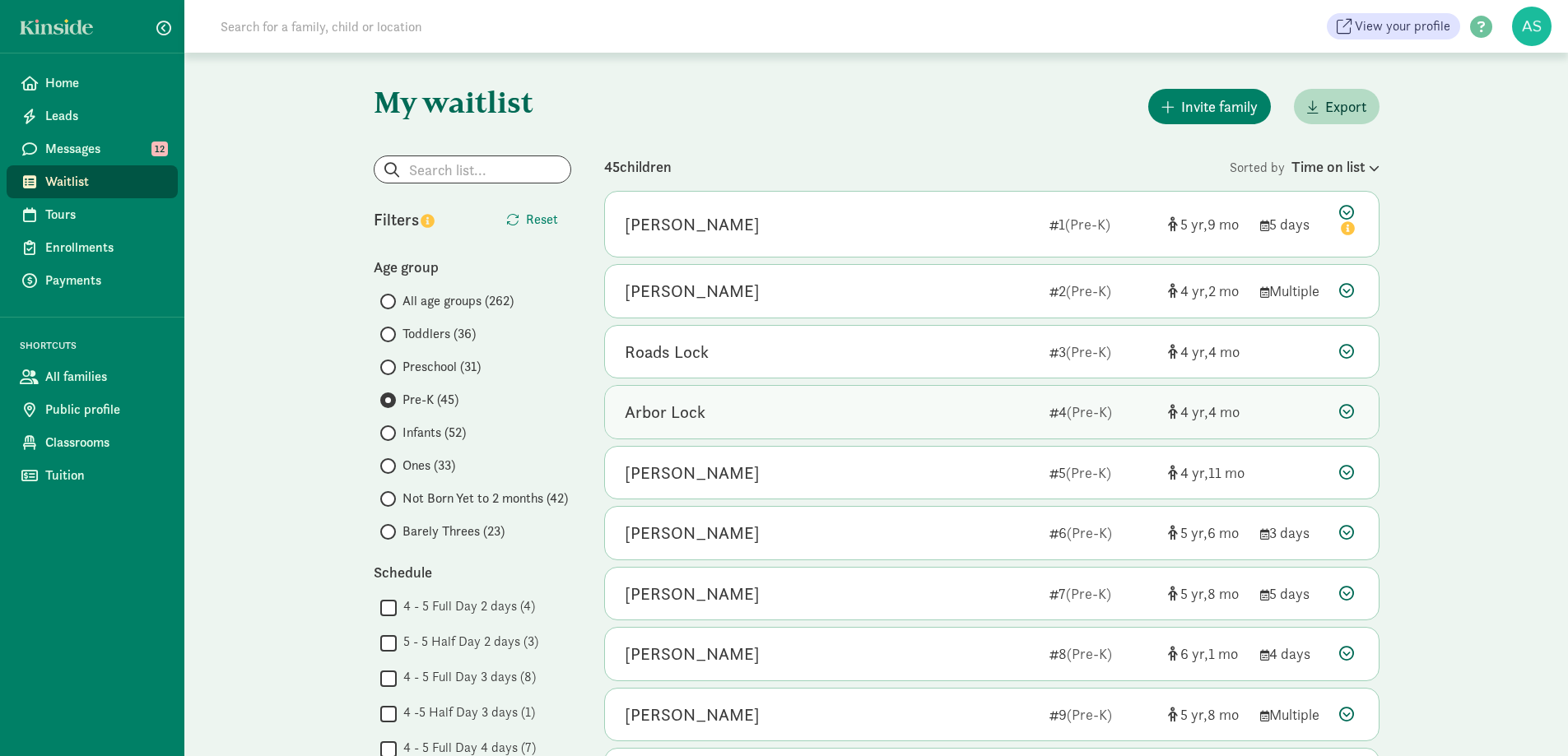
click at [763, 405] on div "Arbor Lock" at bounding box center [830, 412] width 411 height 26
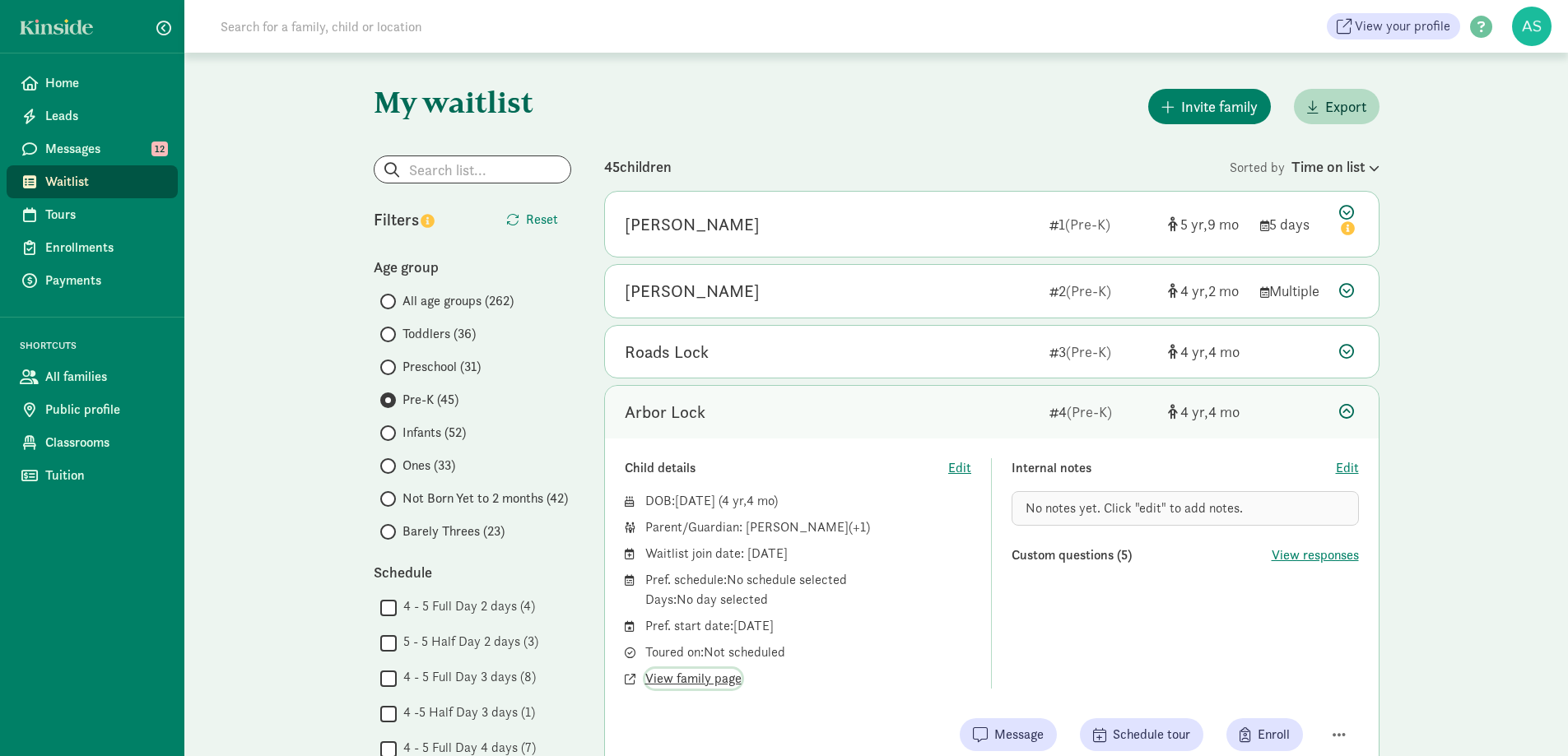
click at [708, 681] on span "View family page" at bounding box center [693, 678] width 96 height 20
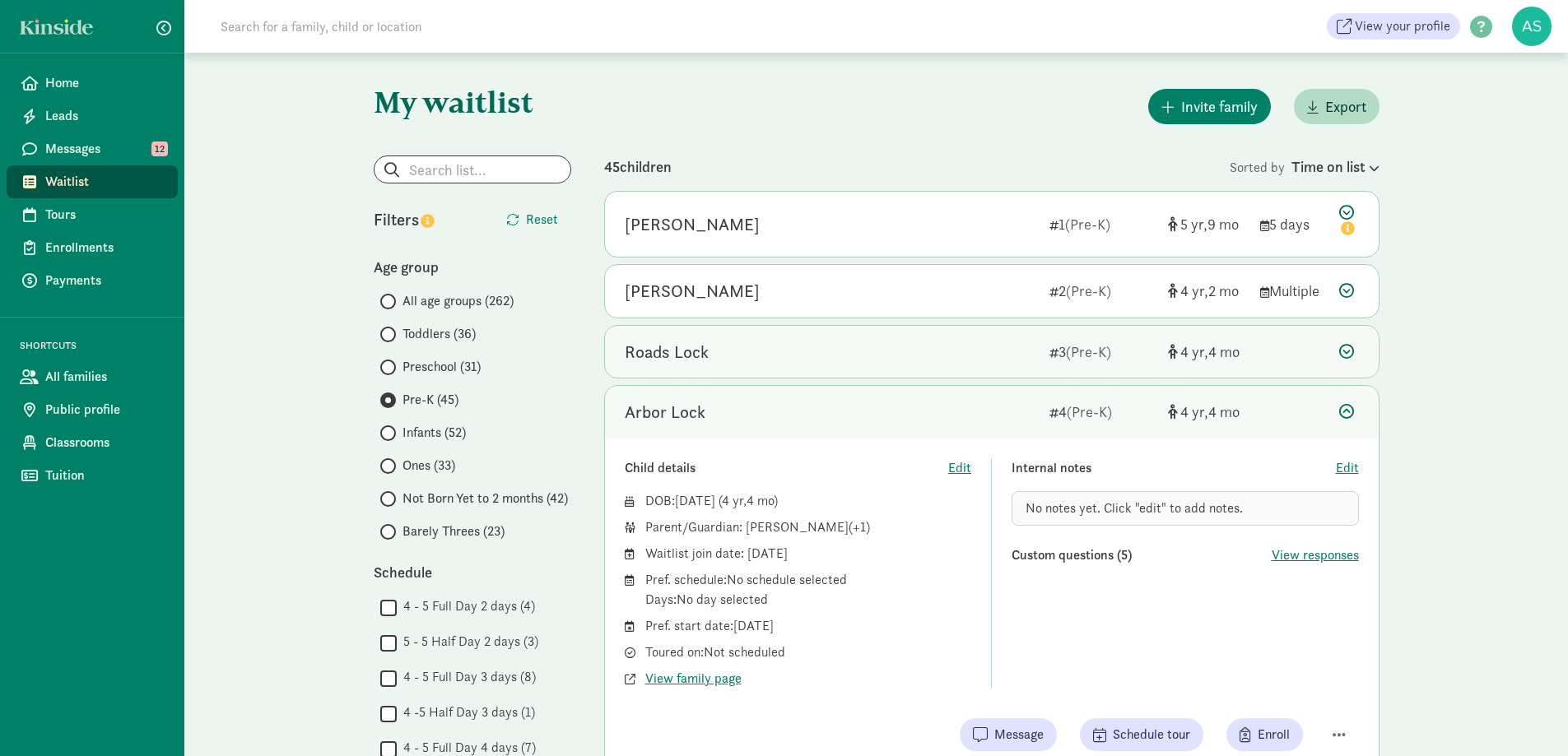
click at [709, 363] on div "Roads Lock" at bounding box center [830, 352] width 411 height 26
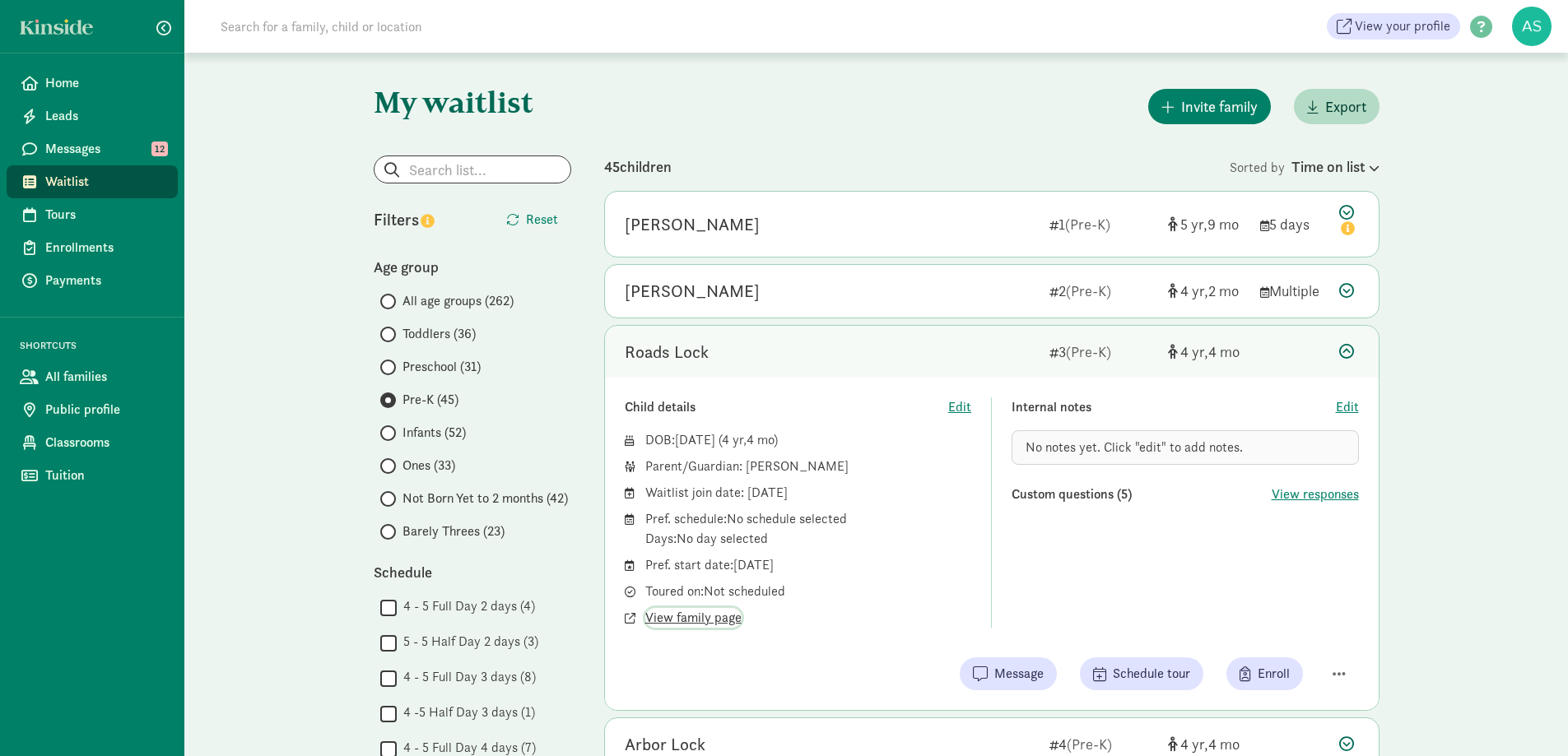
click at [722, 618] on span "View family page" at bounding box center [693, 617] width 96 height 20
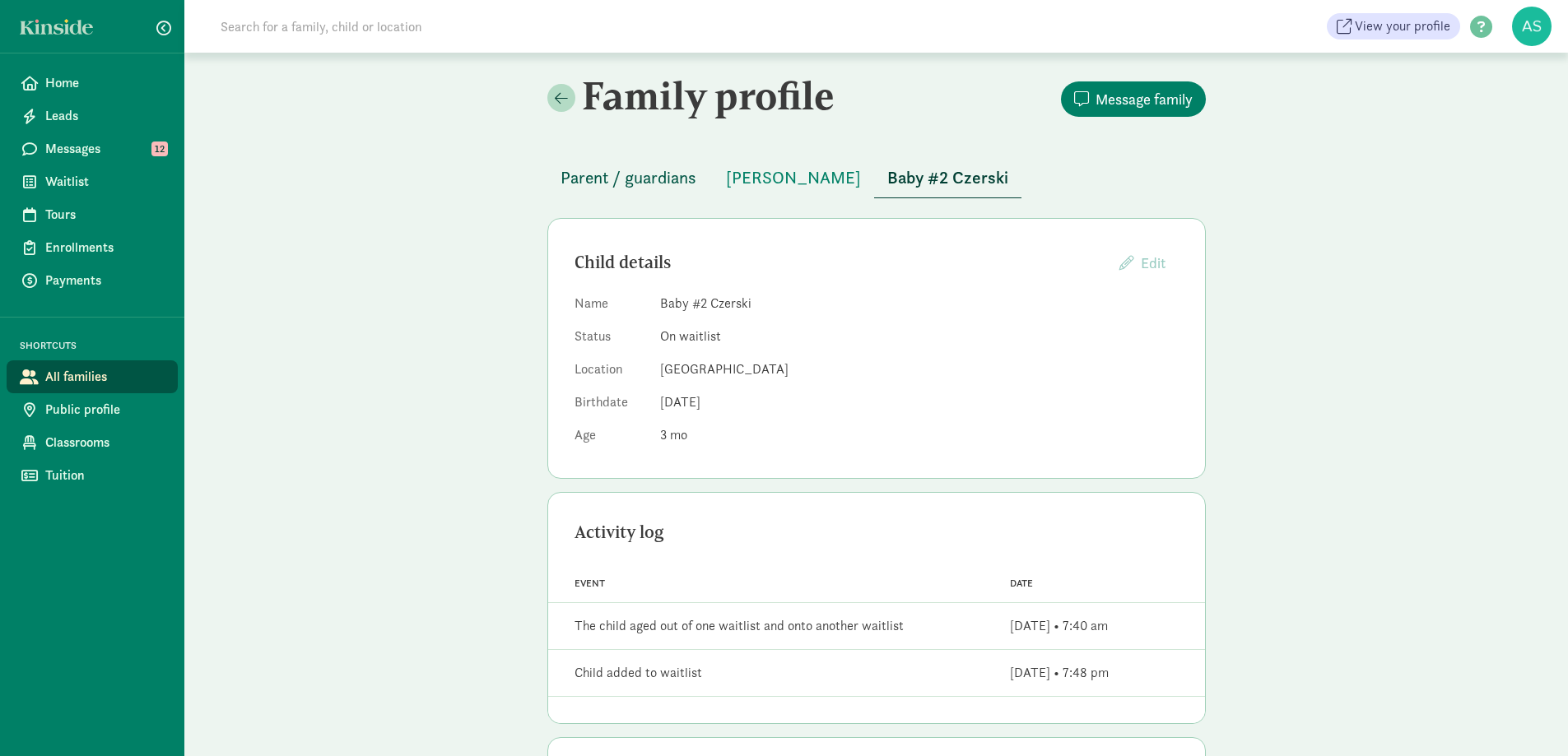
click at [661, 177] on span "Parent / guardians" at bounding box center [628, 178] width 136 height 26
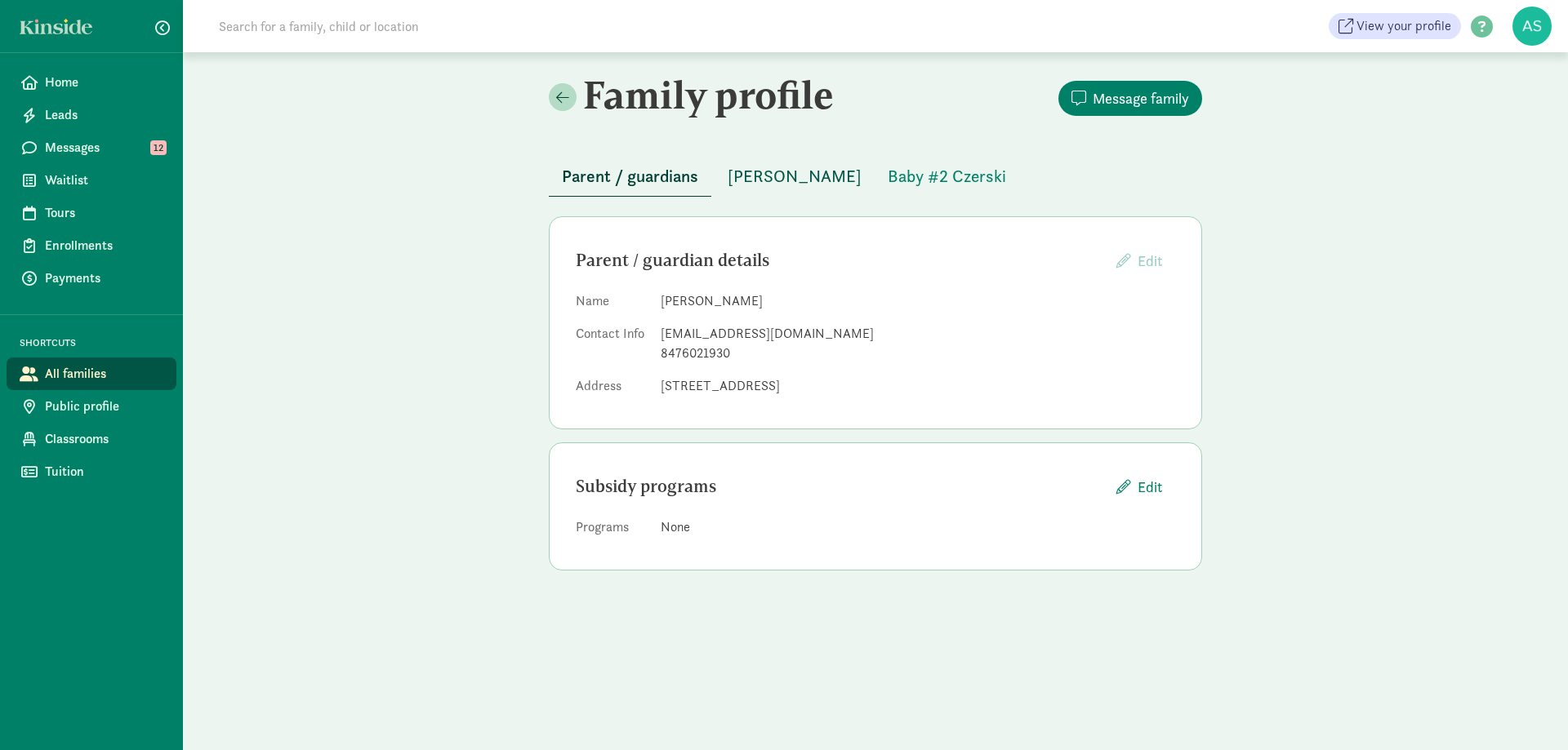
click at [747, 178] on span "[PERSON_NAME]" at bounding box center [795, 177] width 134 height 26
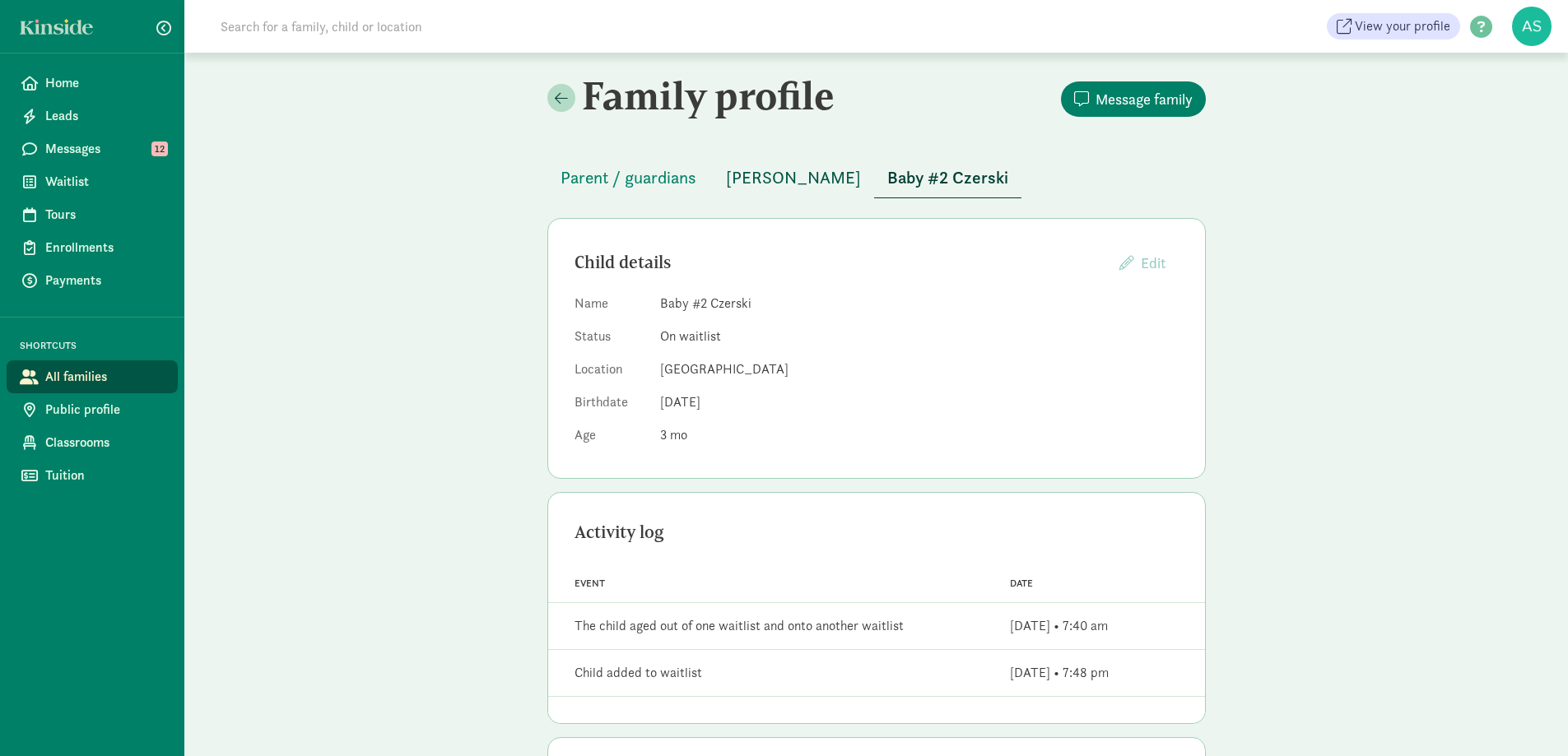
click at [795, 174] on span "[PERSON_NAME]" at bounding box center [793, 178] width 135 height 26
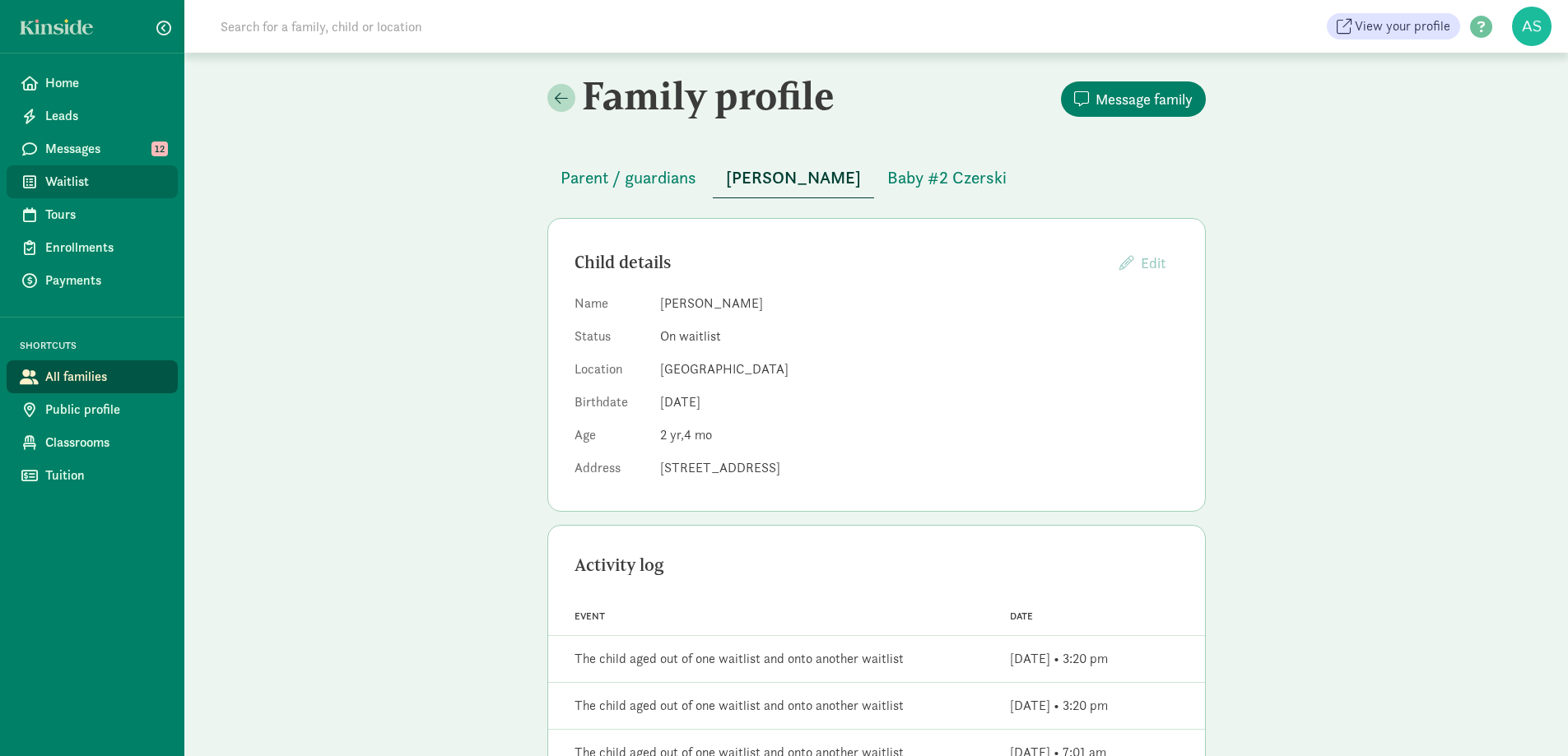
click at [71, 179] on span "Waitlist" at bounding box center [104, 182] width 119 height 20
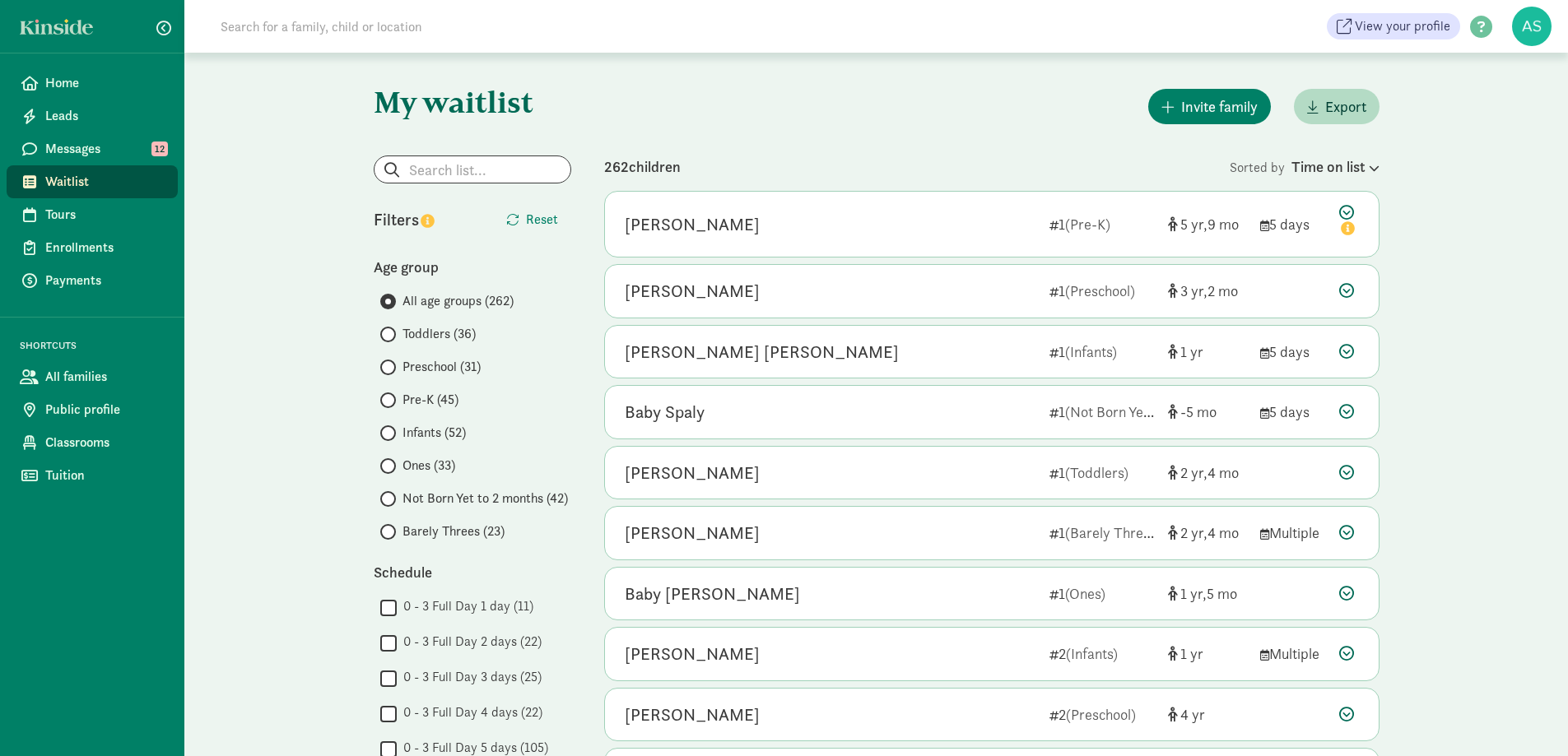
click at [398, 527] on label "Barely Threes (23)" at bounding box center [476, 531] width 191 height 20
click at [391, 527] on input "Barely Threes (23)" at bounding box center [385, 531] width 10 height 10
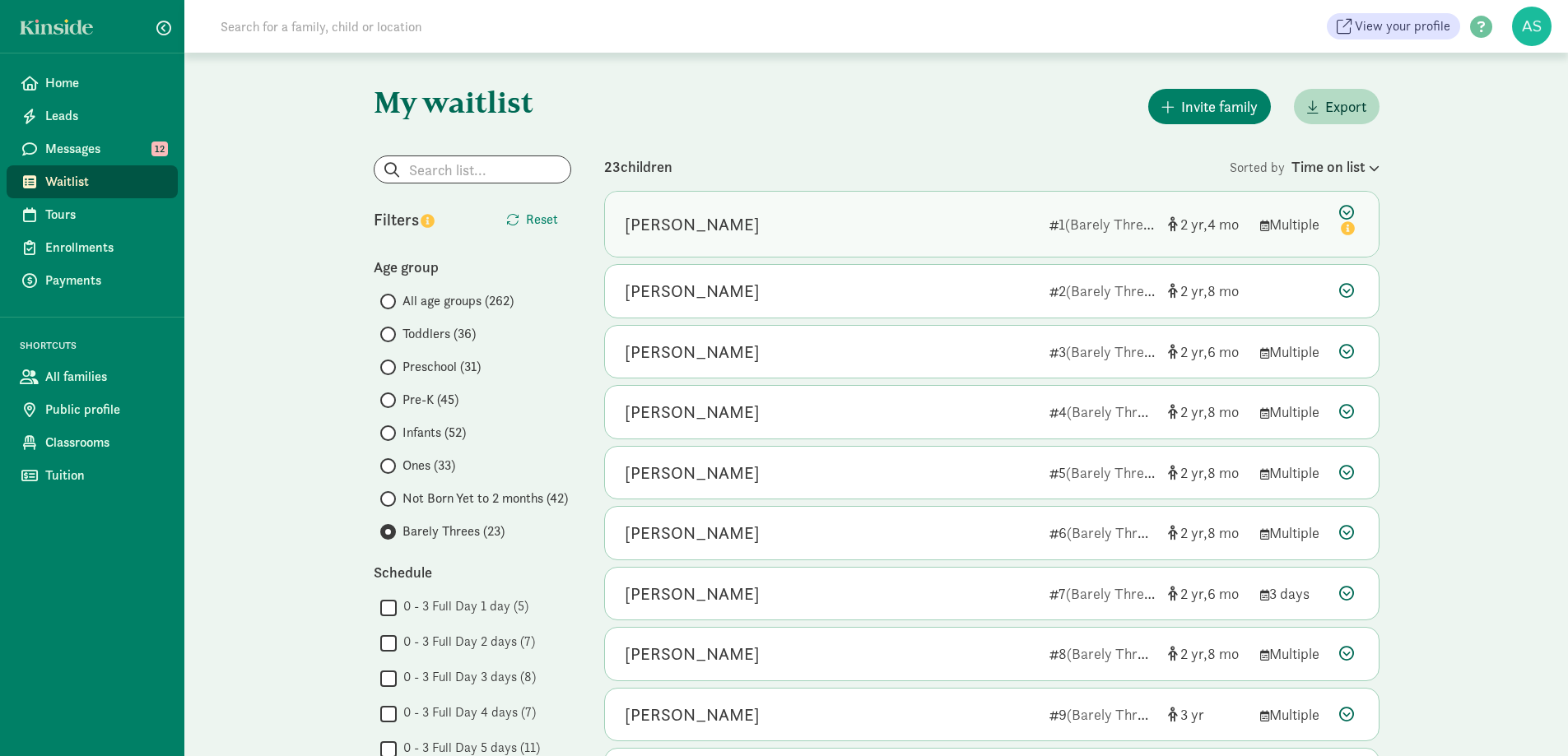
click at [712, 230] on div "Reya Czerski" at bounding box center [692, 225] width 135 height 26
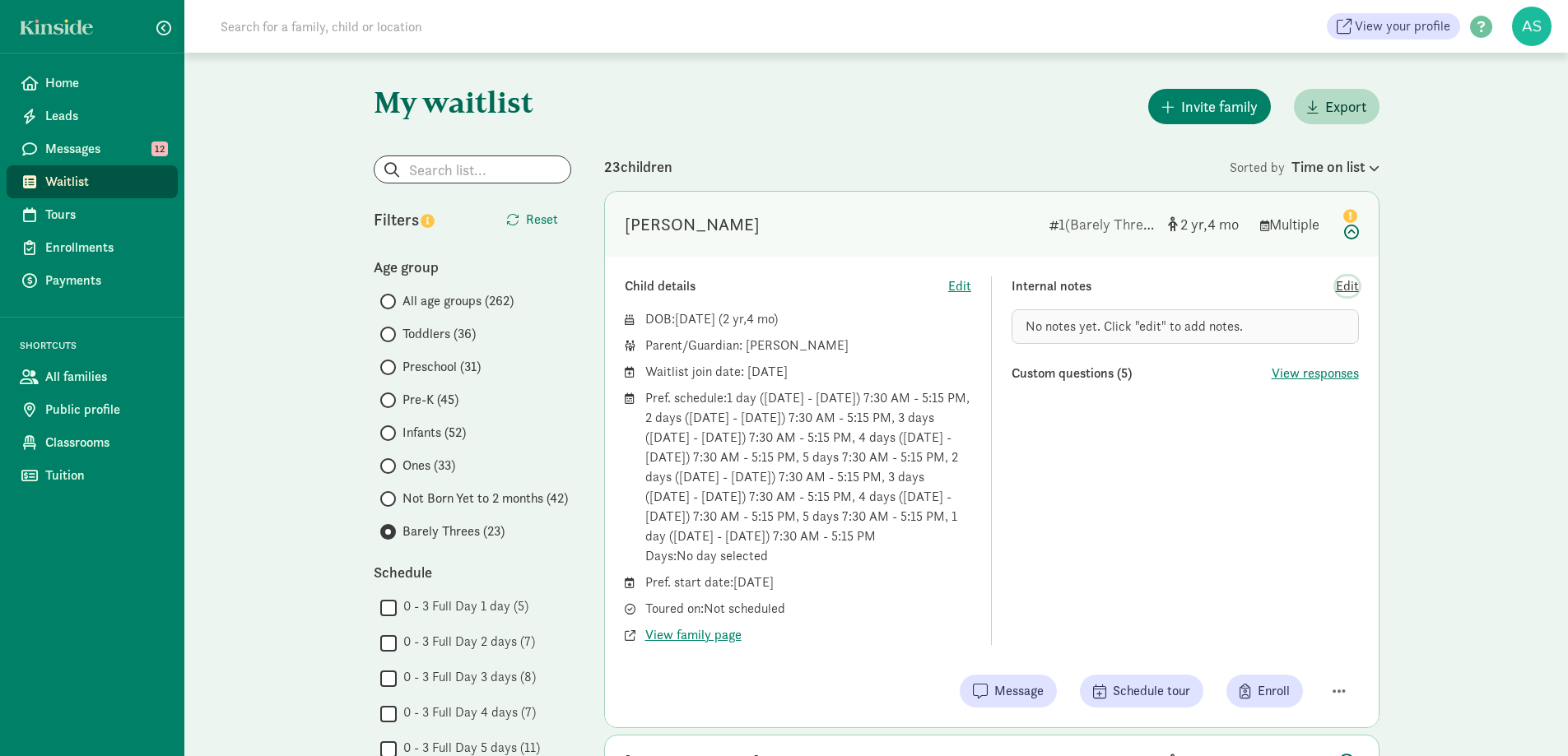
drag, startPoint x: 1345, startPoint y: 287, endPoint x: 1258, endPoint y: 315, distance: 91.4
click at [1346, 287] on span "Edit" at bounding box center [1347, 286] width 23 height 20
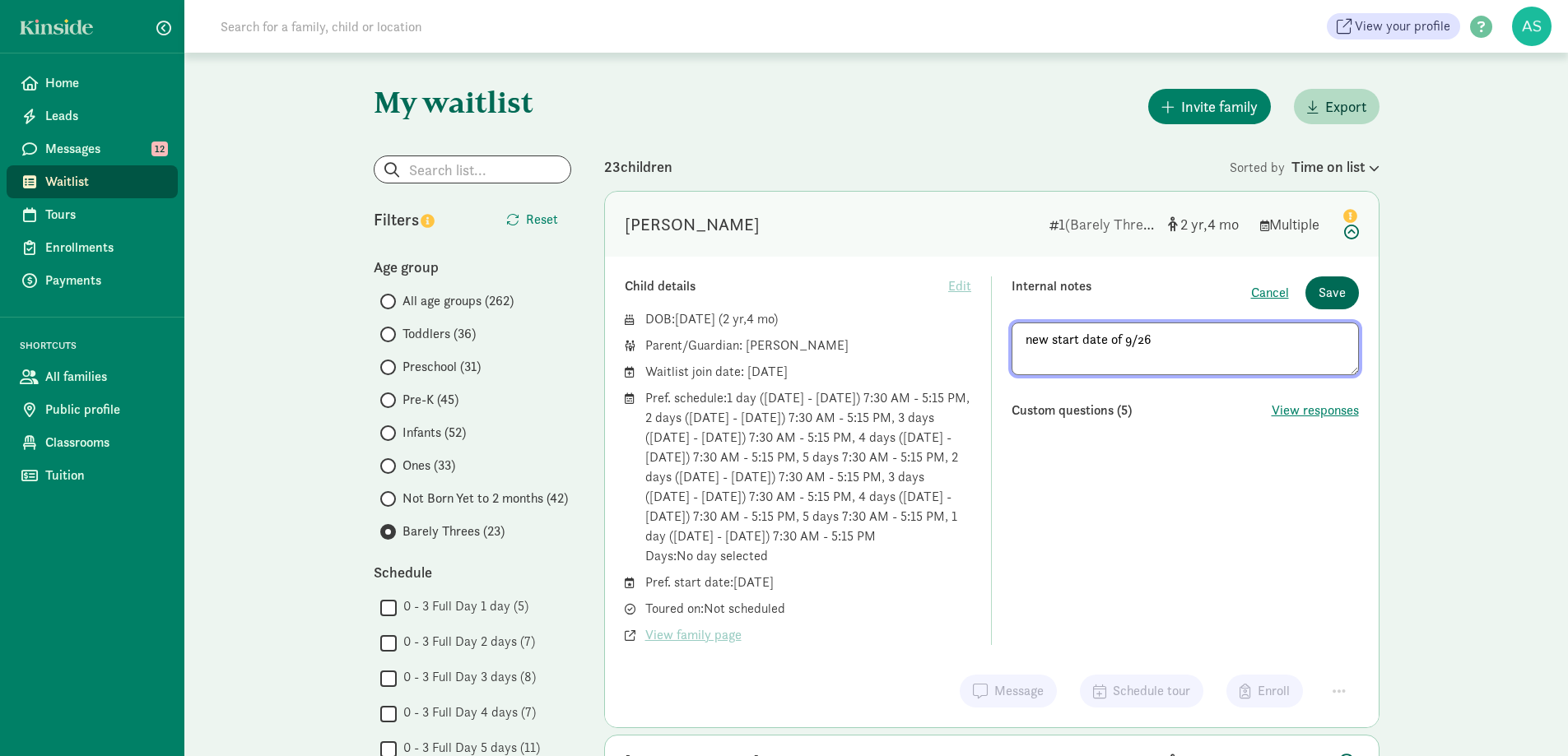
type textarea "new start date of 9/26"
click at [1335, 293] on span "Save" at bounding box center [1332, 292] width 27 height 20
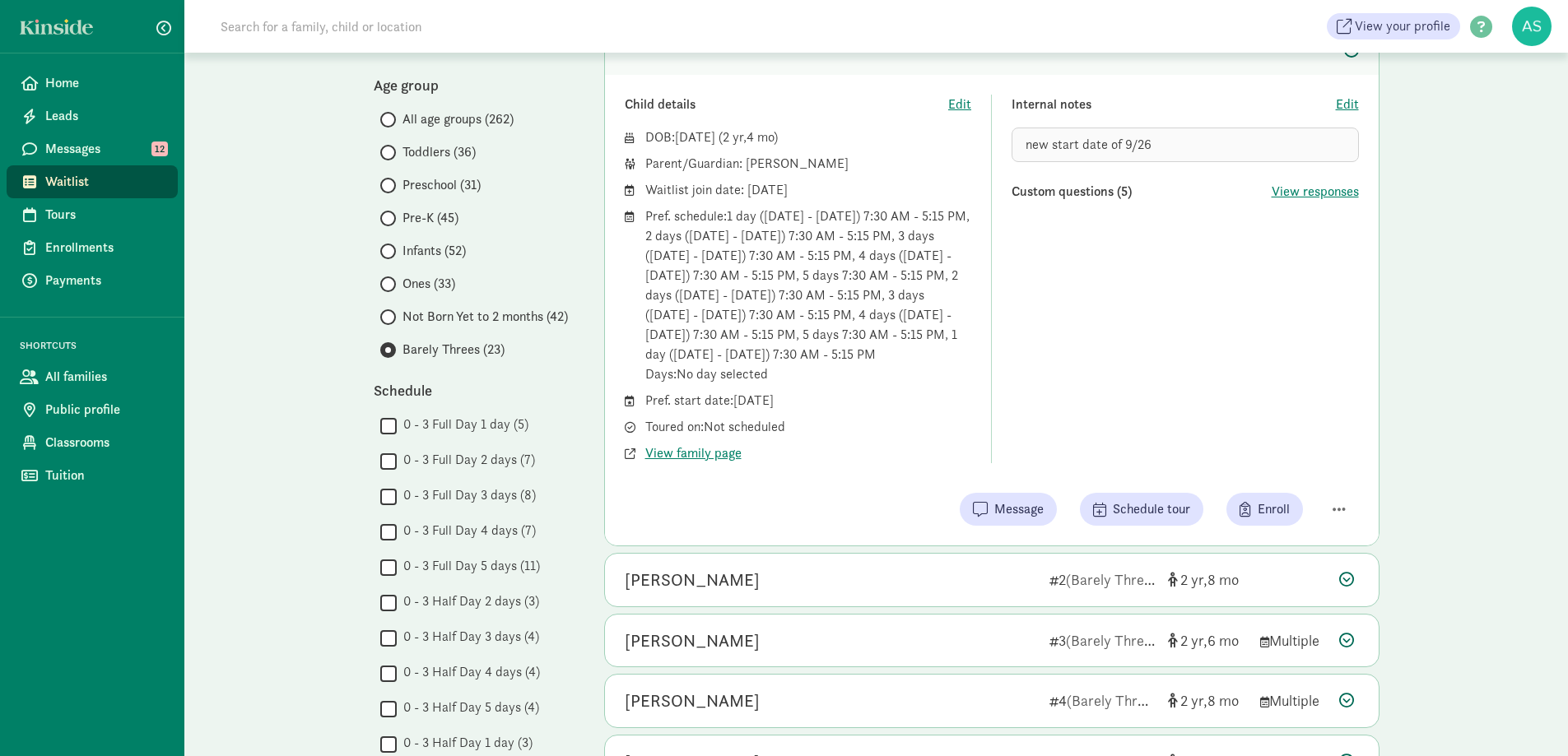
scroll to position [165, 0]
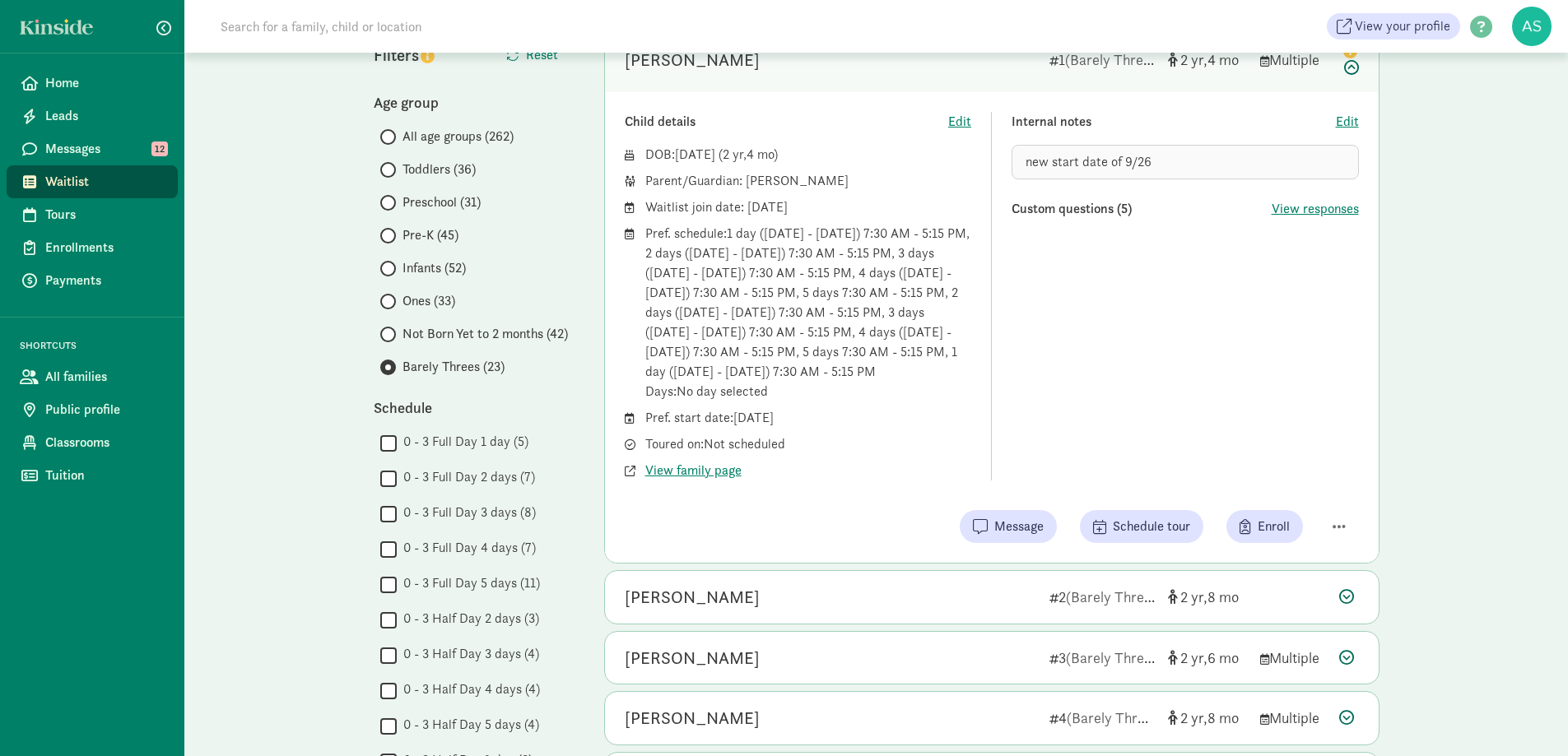
click at [393, 268] on span at bounding box center [388, 269] width 16 height 16
click at [391, 268] on input "Infants (52)" at bounding box center [385, 268] width 10 height 10
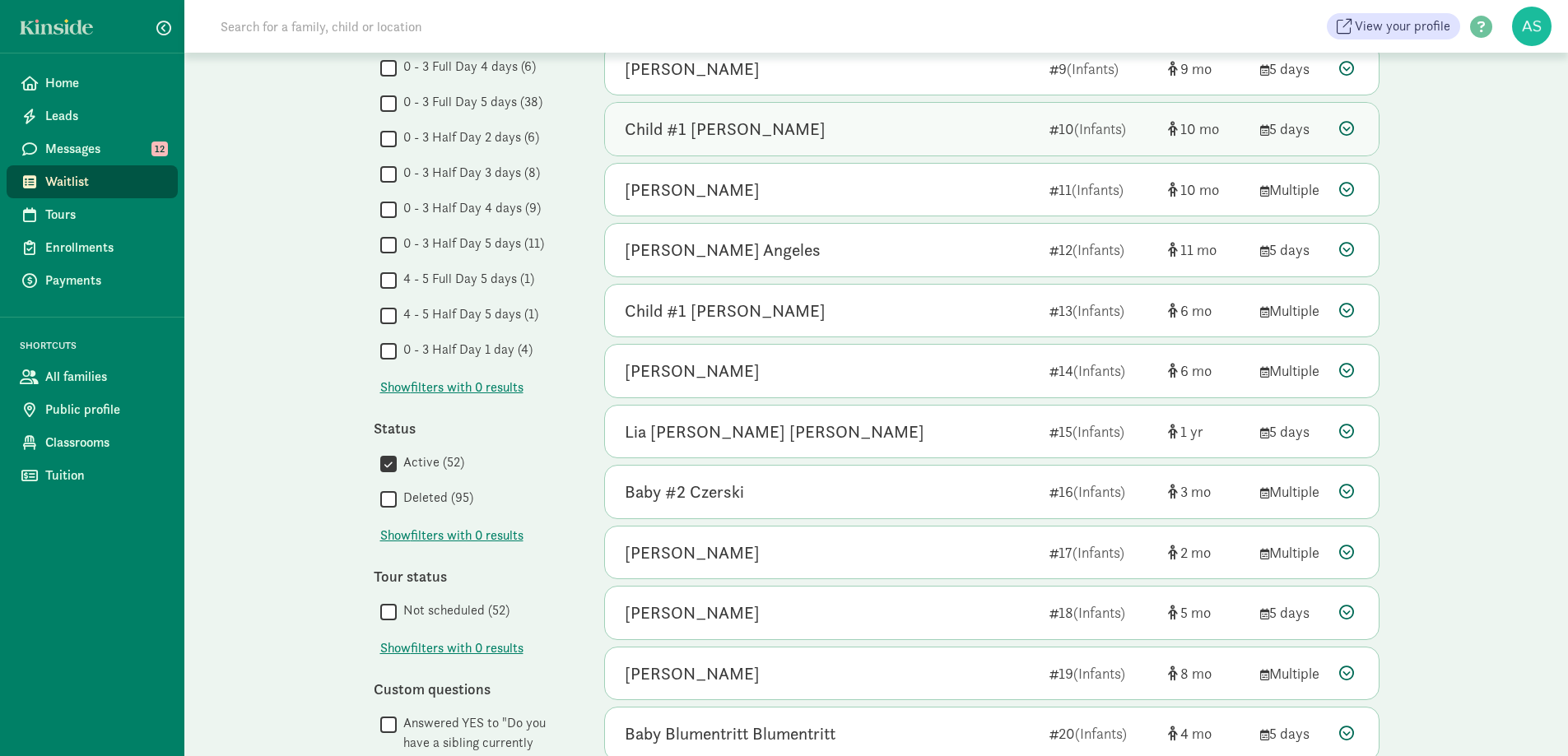
scroll to position [659, 0]
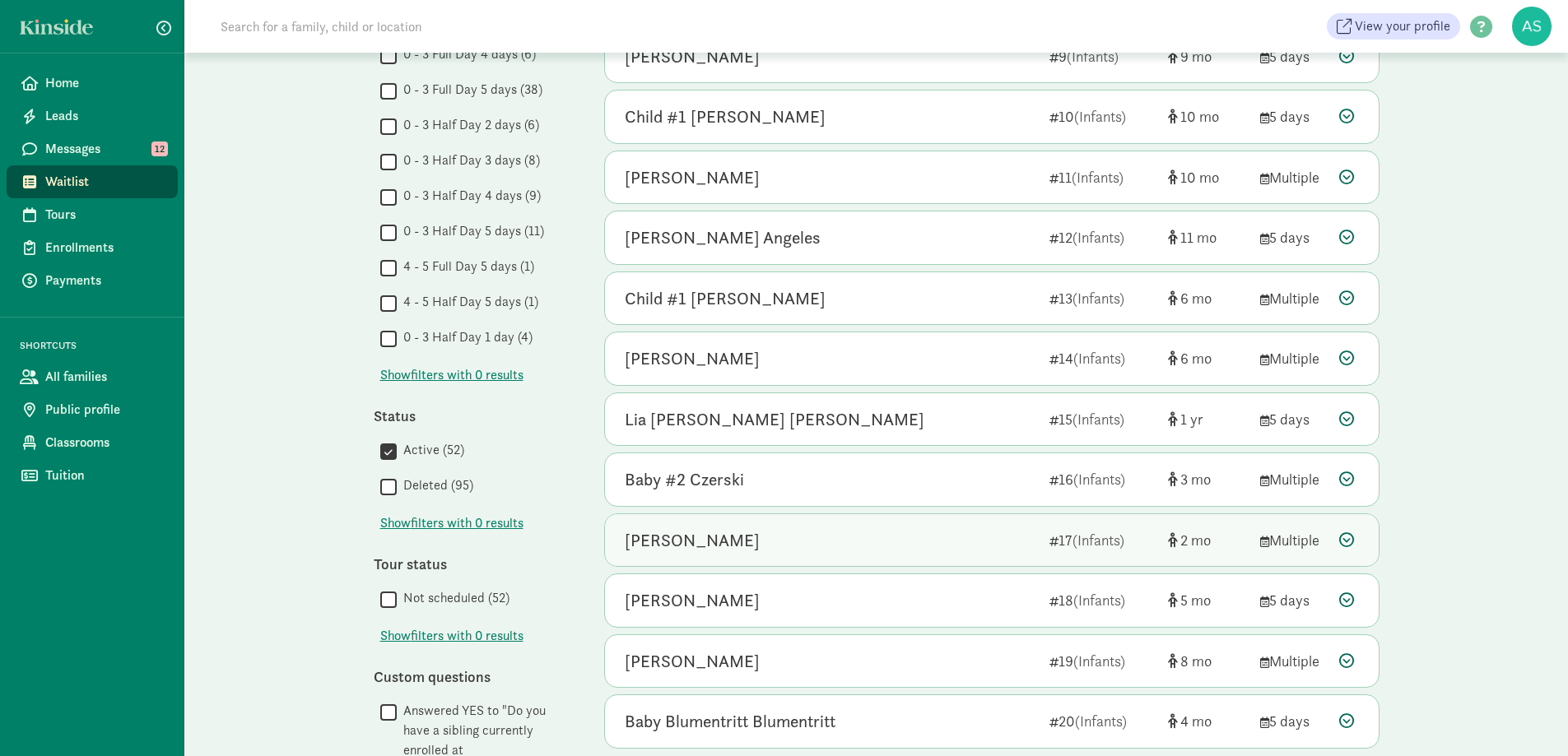
click at [762, 533] on div "Edwin Muldowney" at bounding box center [830, 541] width 411 height 26
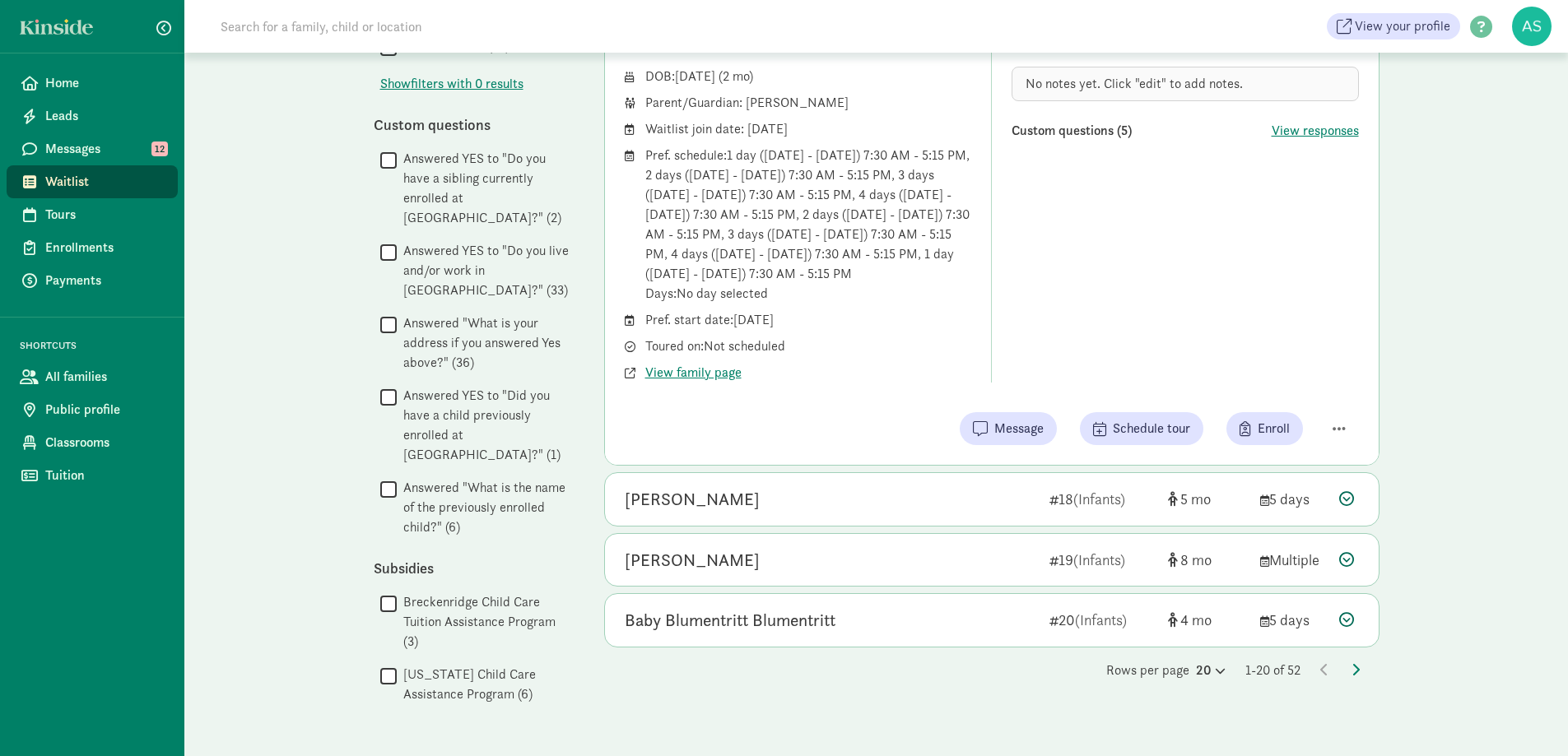
scroll to position [1211, 0]
click at [1352, 669] on icon at bounding box center [1355, 669] width 8 height 13
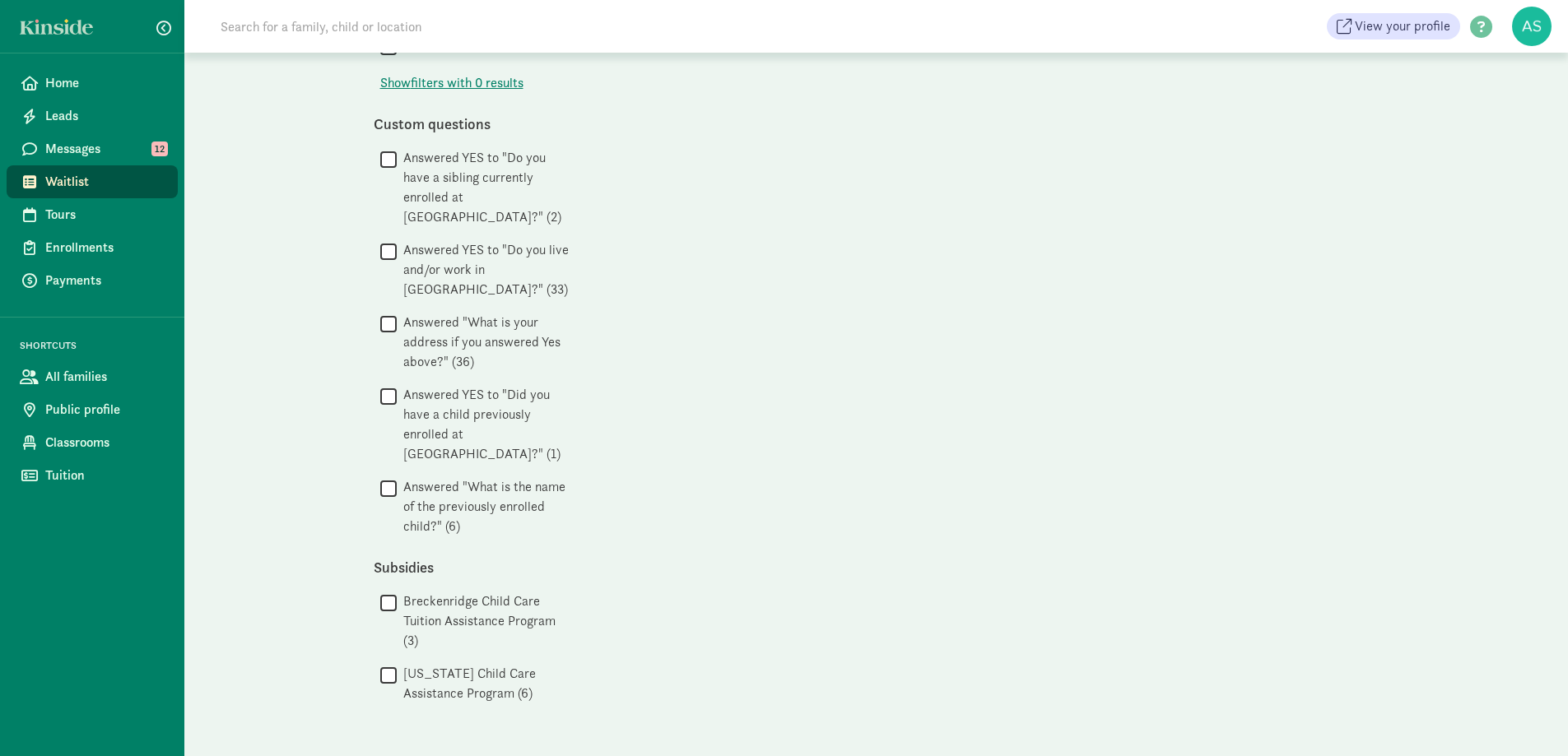
scroll to position [0, 0]
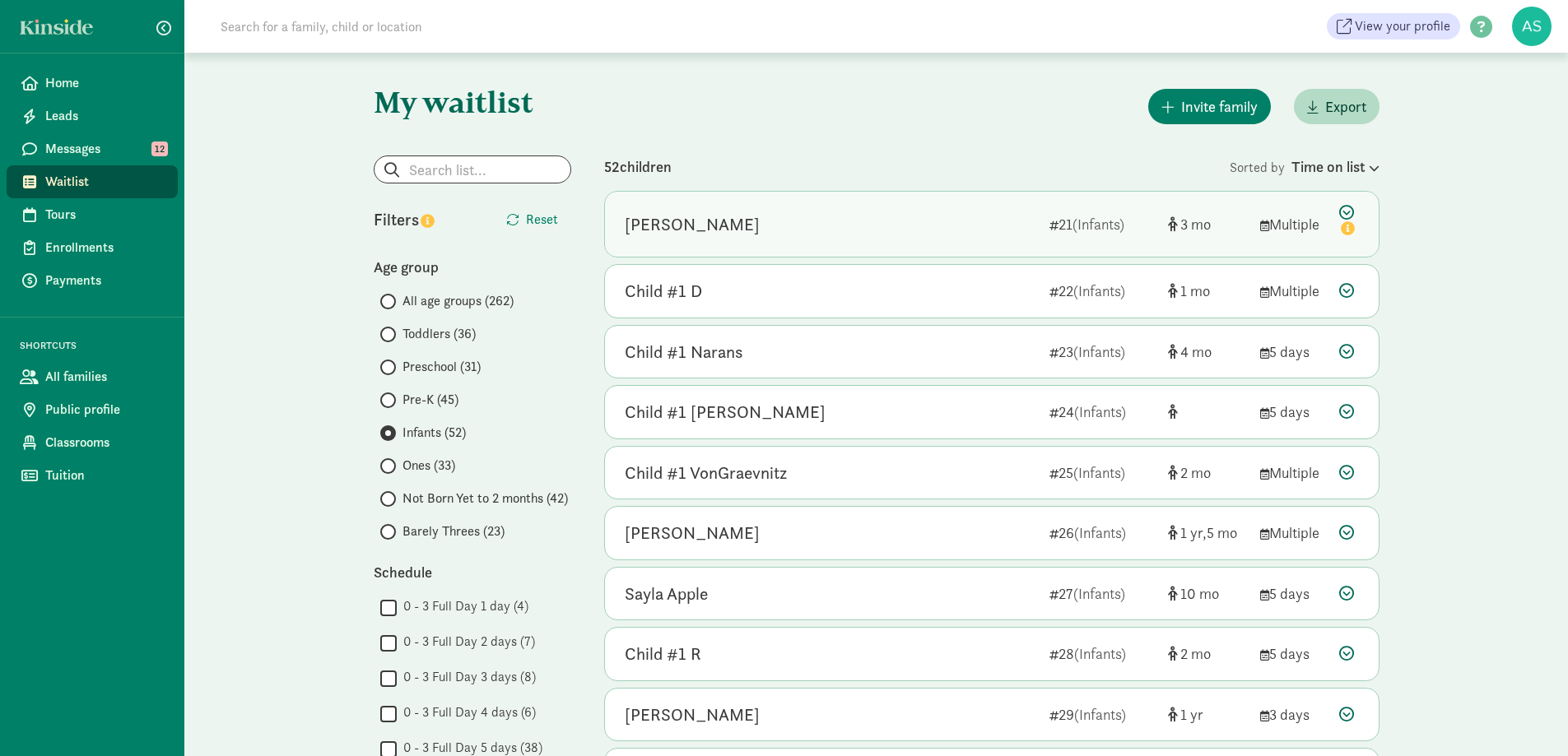
click at [803, 224] on div "TEDDY REINHART" at bounding box center [830, 225] width 411 height 26
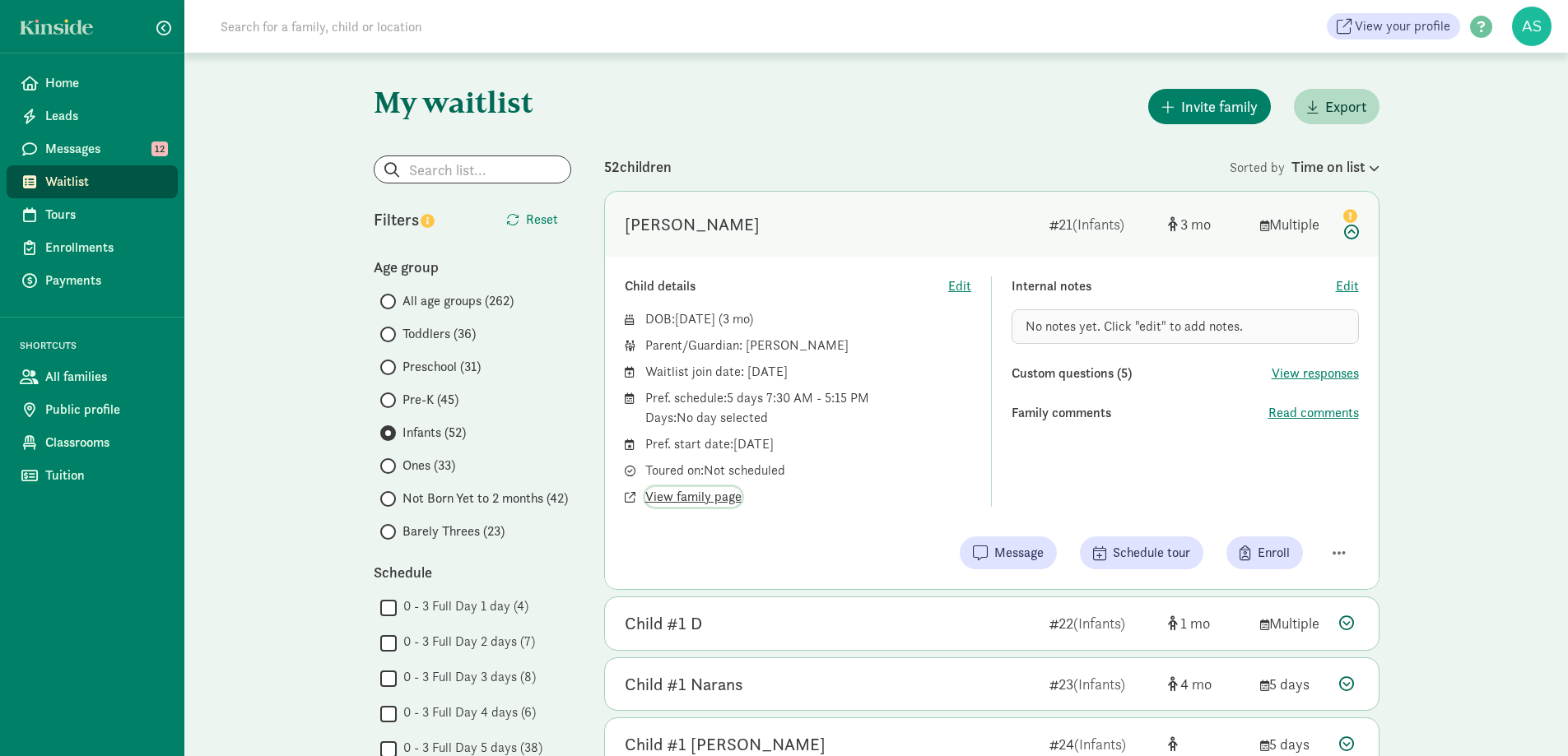
click at [717, 496] on span "View family page" at bounding box center [693, 497] width 96 height 20
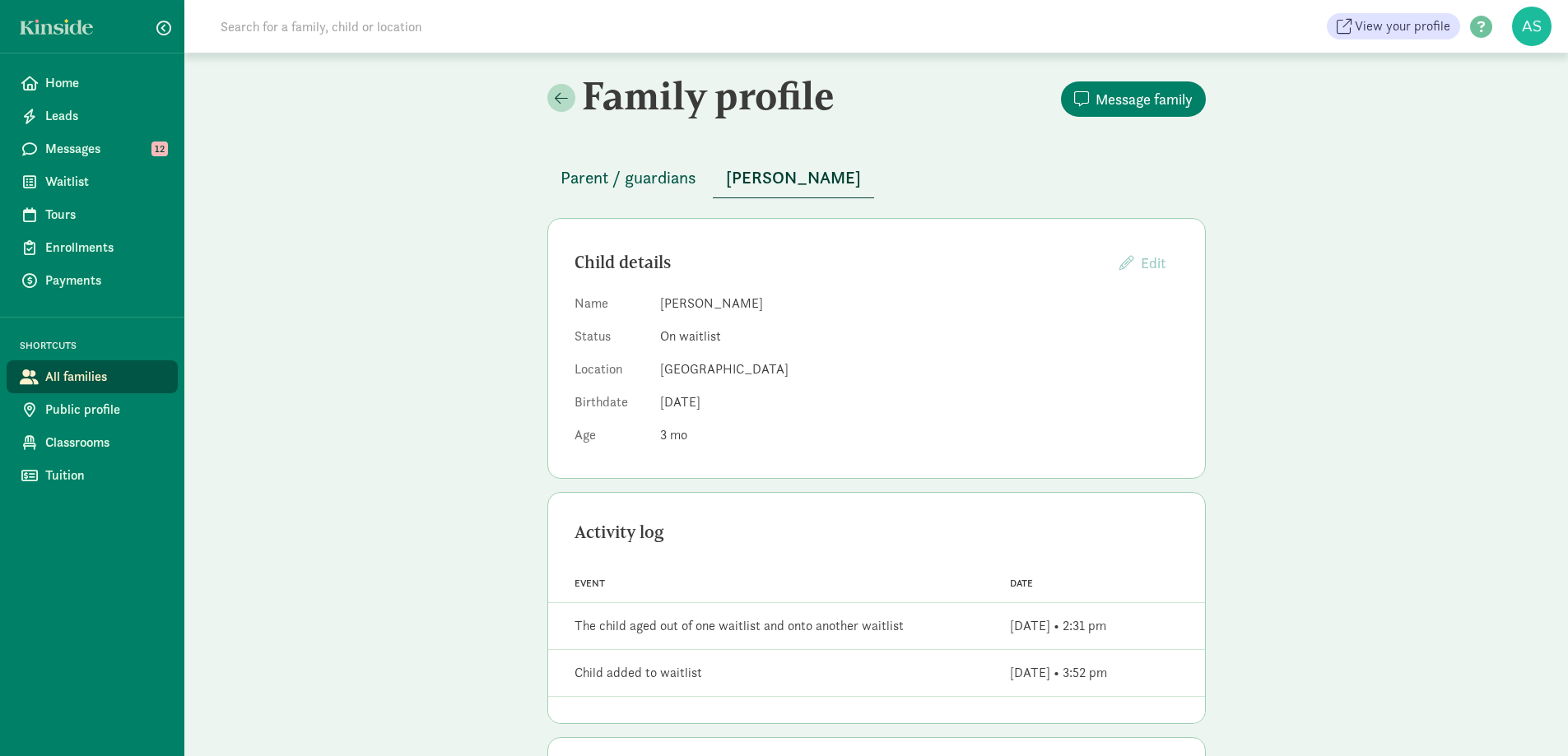
click at [672, 175] on span "Parent / guardians" at bounding box center [628, 178] width 136 height 26
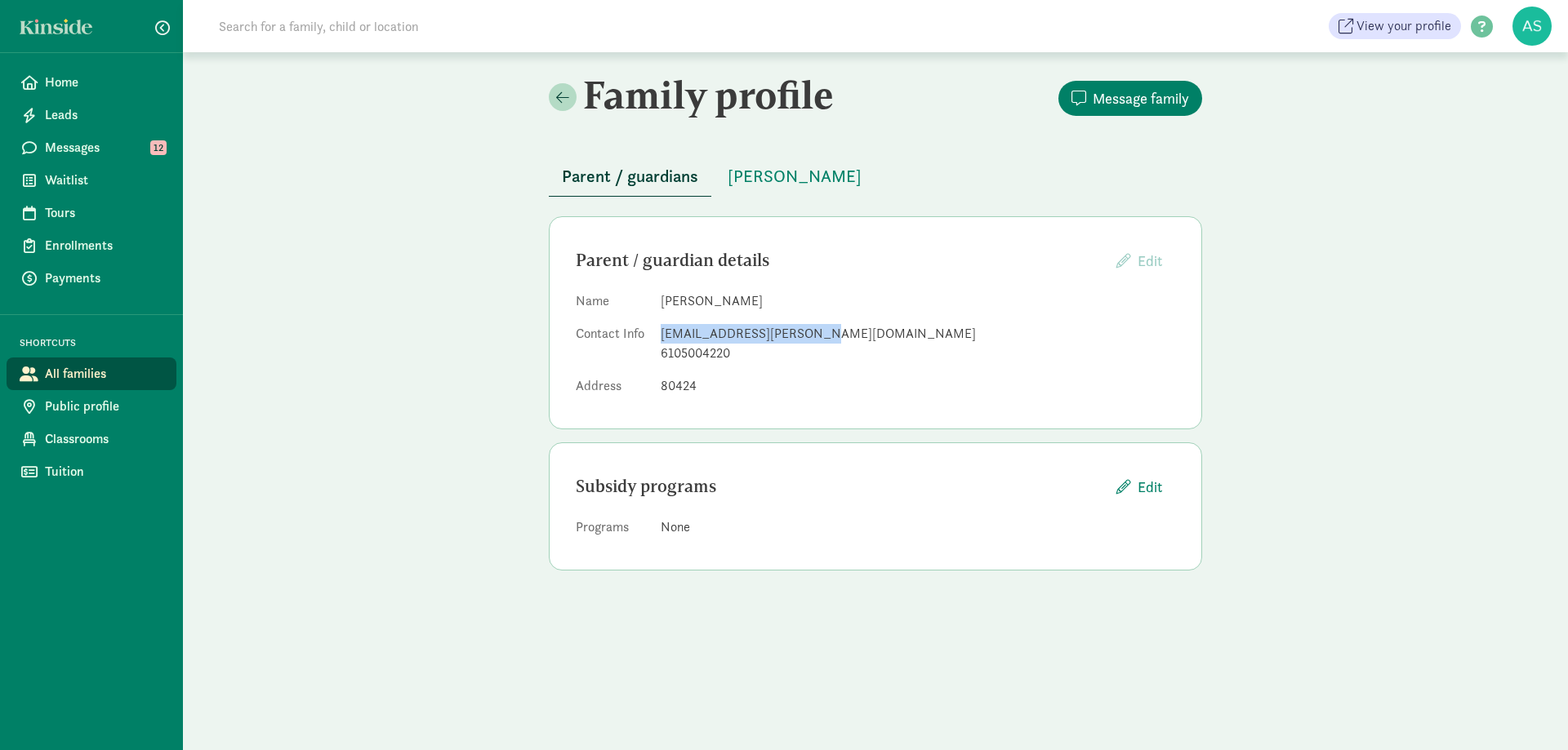
drag, startPoint x: 661, startPoint y: 332, endPoint x: 807, endPoint y: 336, distance: 146.1
click at [807, 336] on div "[EMAIL_ADDRESS][PERSON_NAME][DOMAIN_NAME]" at bounding box center [918, 334] width 515 height 20
copy div "[EMAIL_ADDRESS][PERSON_NAME][DOMAIN_NAME]"
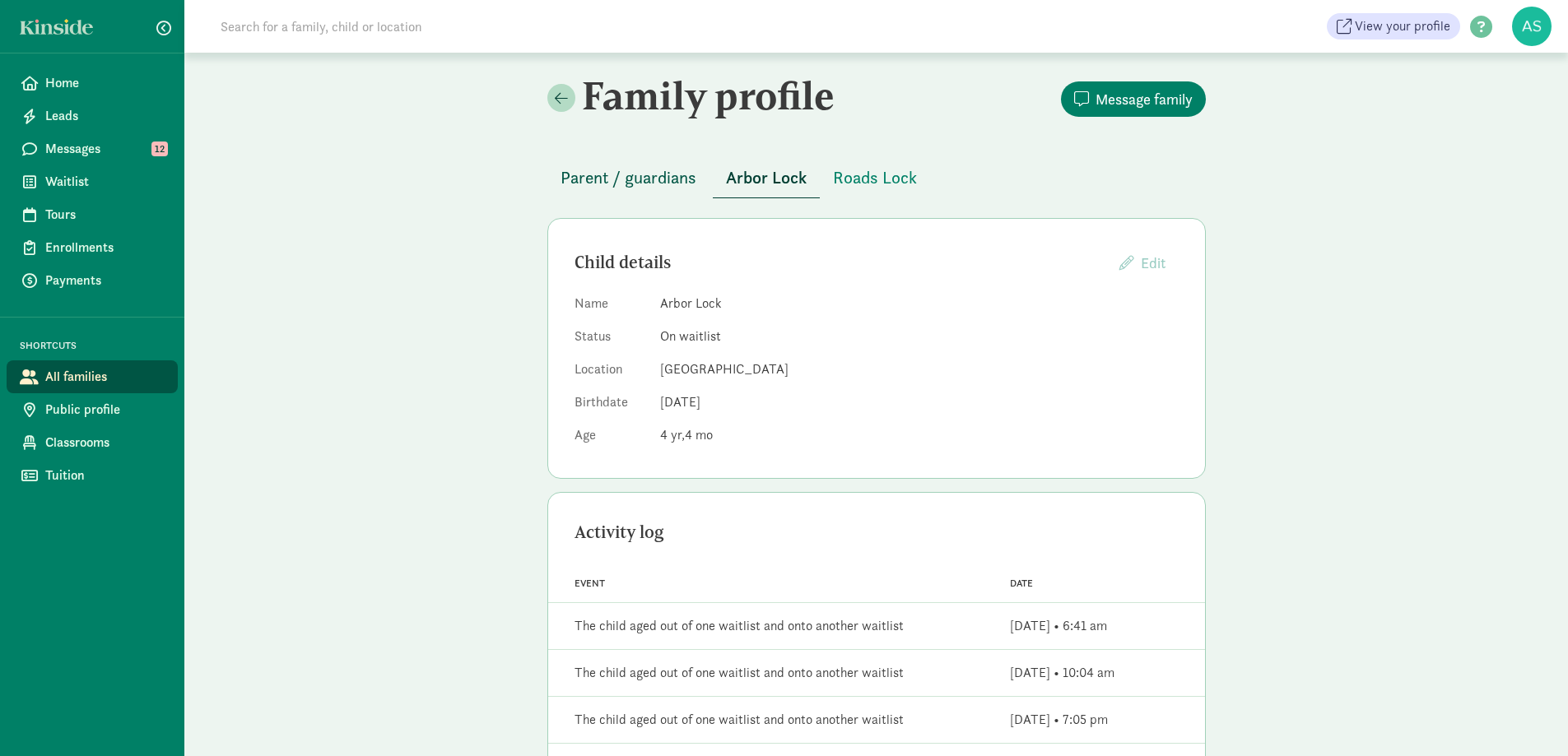
click at [676, 177] on span "Parent / guardians" at bounding box center [628, 178] width 136 height 26
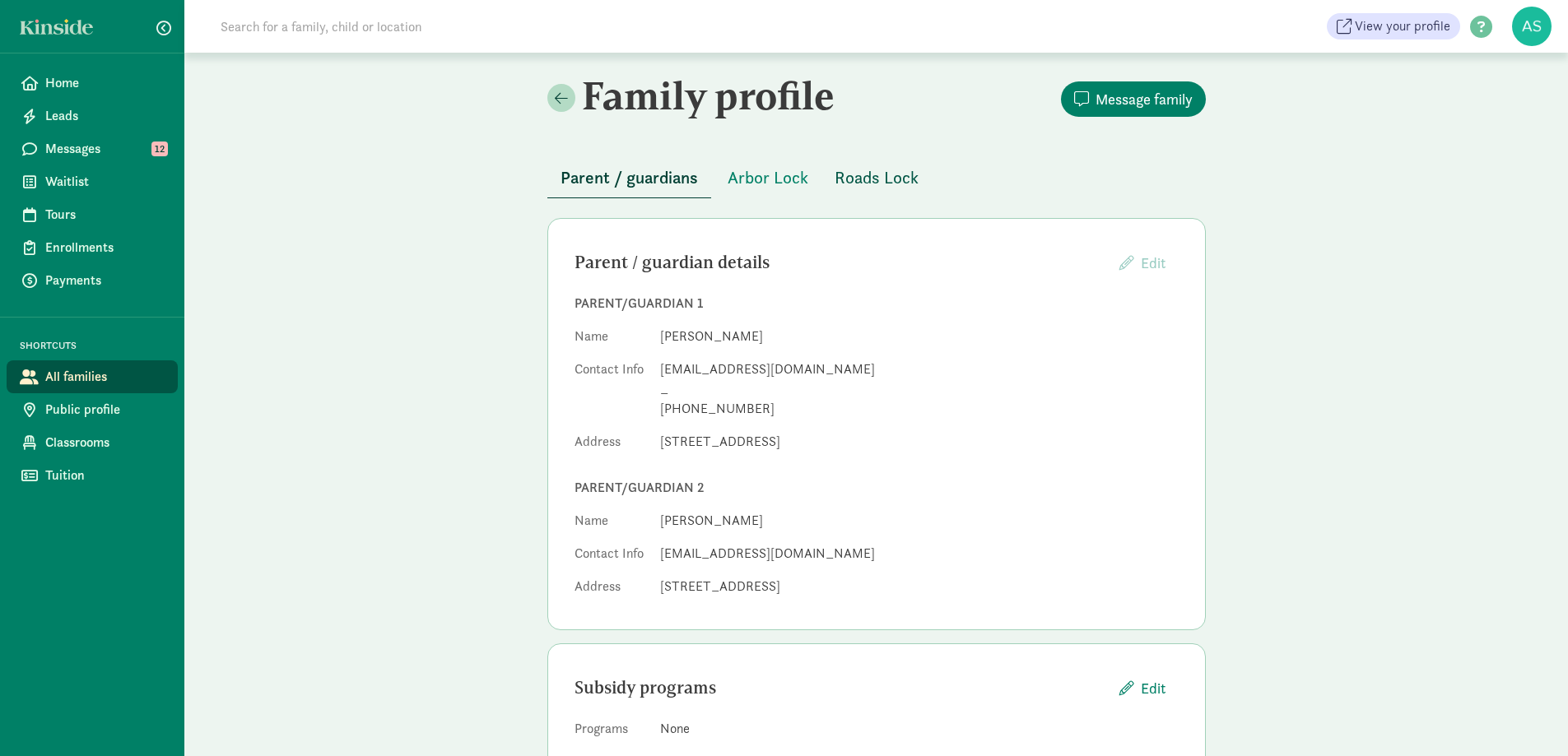
click at [851, 180] on span "Roads Lock" at bounding box center [877, 178] width 84 height 26
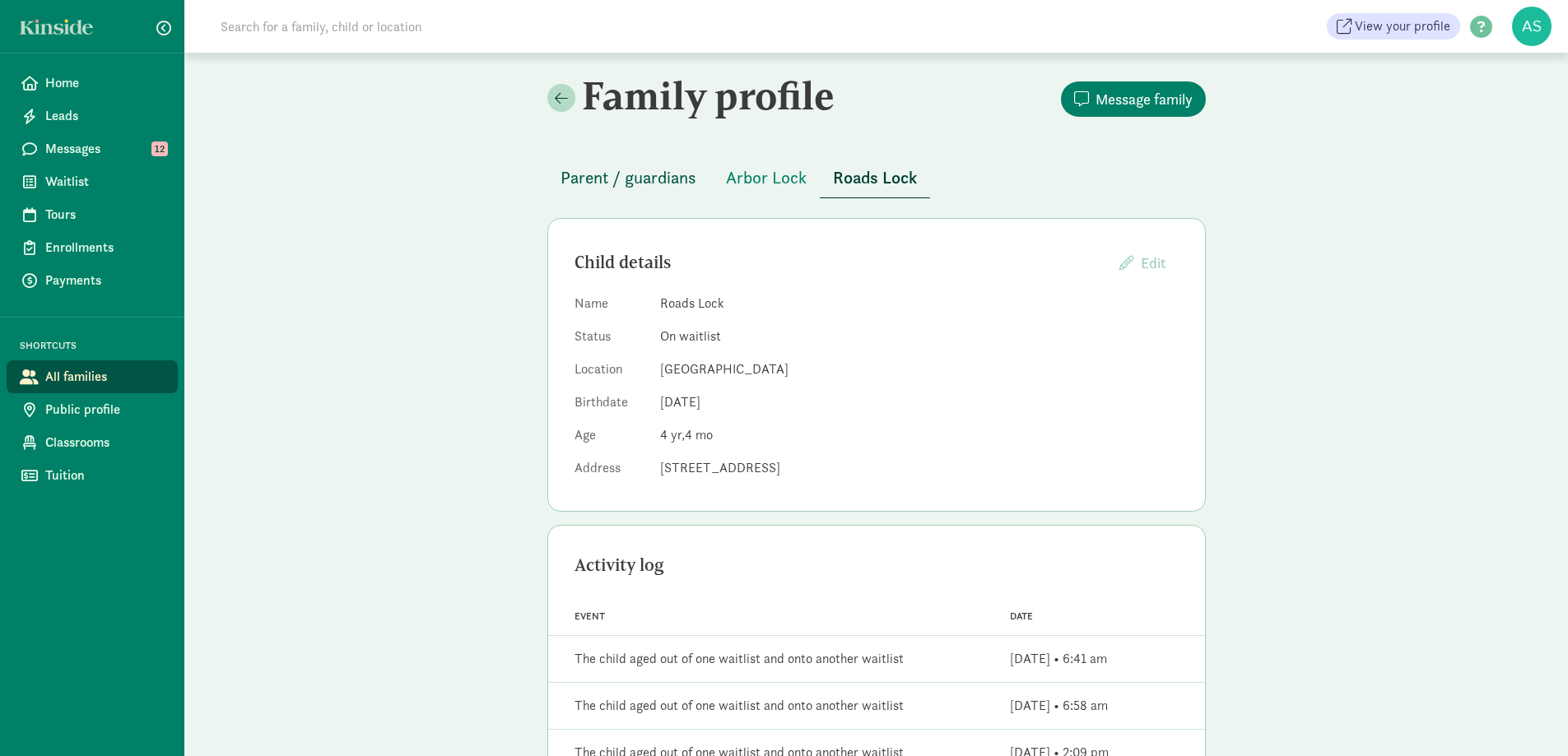
click at [656, 173] on span "Parent / guardians" at bounding box center [628, 178] width 136 height 26
click at [674, 183] on span "Parent / guardians" at bounding box center [628, 178] width 136 height 26
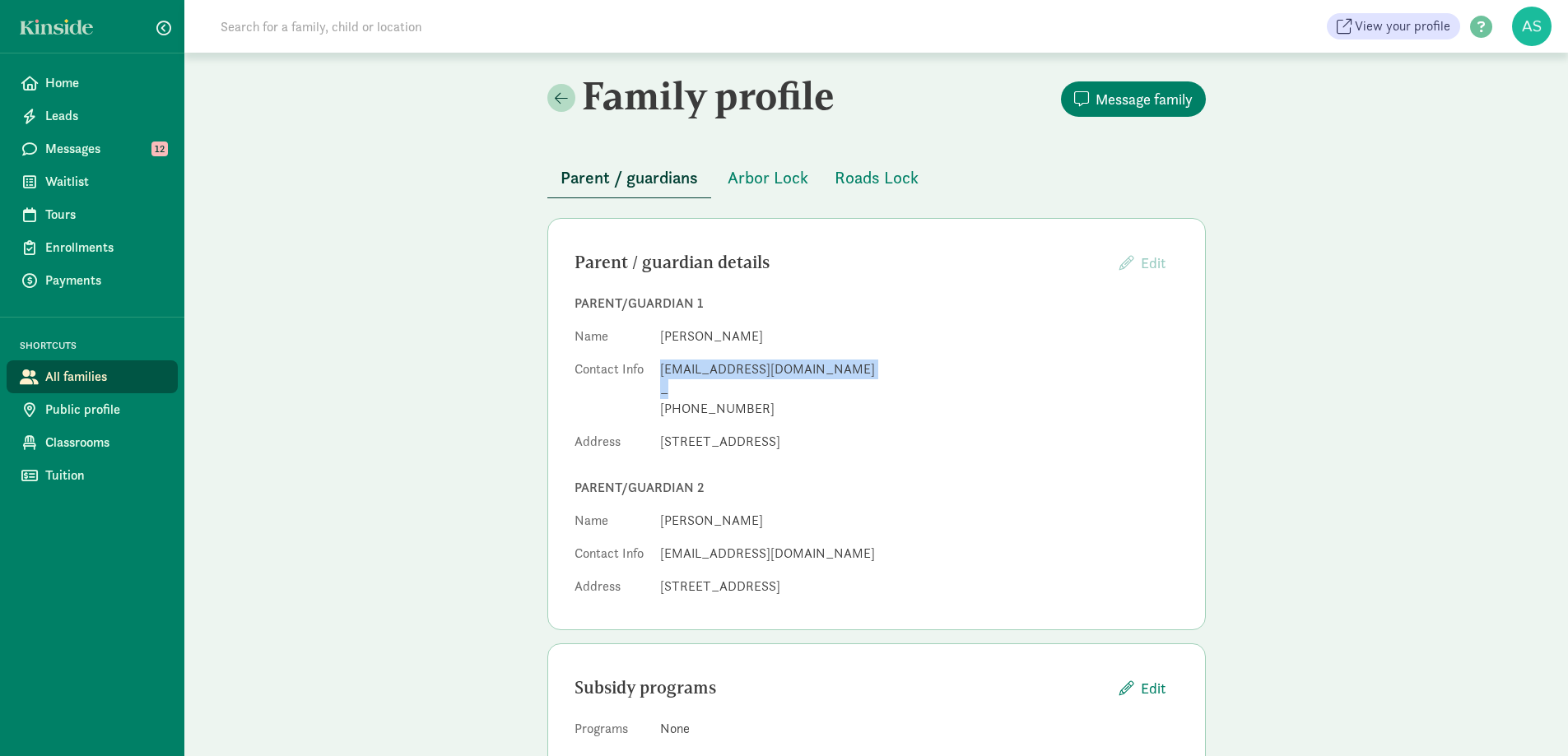
drag, startPoint x: 660, startPoint y: 370, endPoint x: 782, endPoint y: 374, distance: 122.1
click at [787, 383] on dd "[EMAIL_ADDRESS][DOMAIN_NAME] _ [PHONE_NUMBER]" at bounding box center [920, 389] width 519 height 59
copy dd "[EMAIL_ADDRESS][DOMAIN_NAME] _"
